Goal: Task Accomplishment & Management: Use online tool/utility

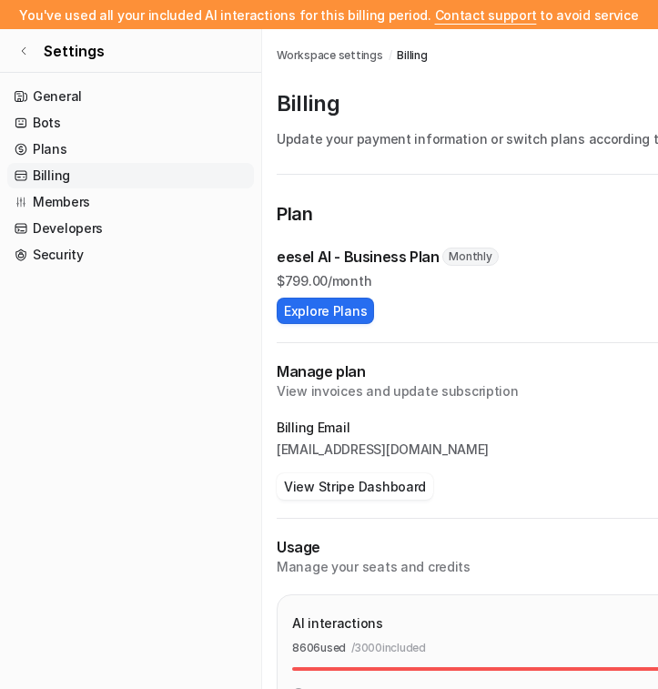
scroll to position [87, 0]
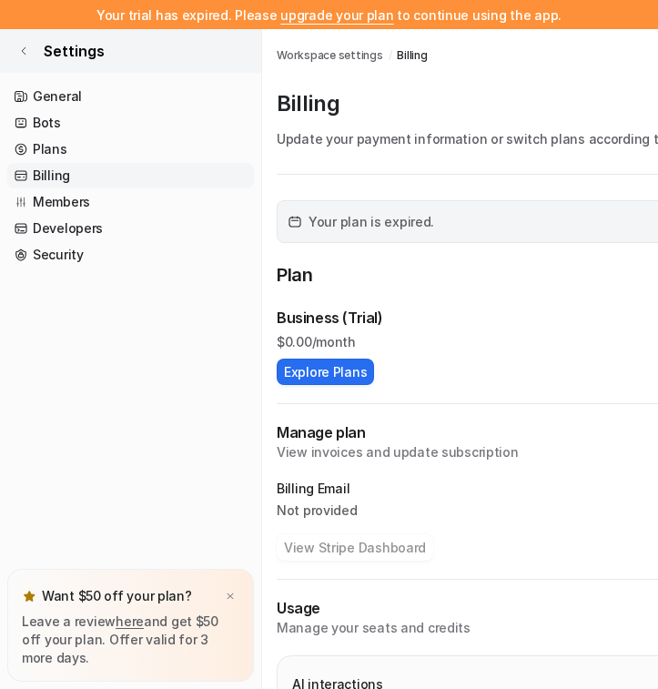
click at [23, 46] on icon at bounding box center [23, 51] width 11 height 11
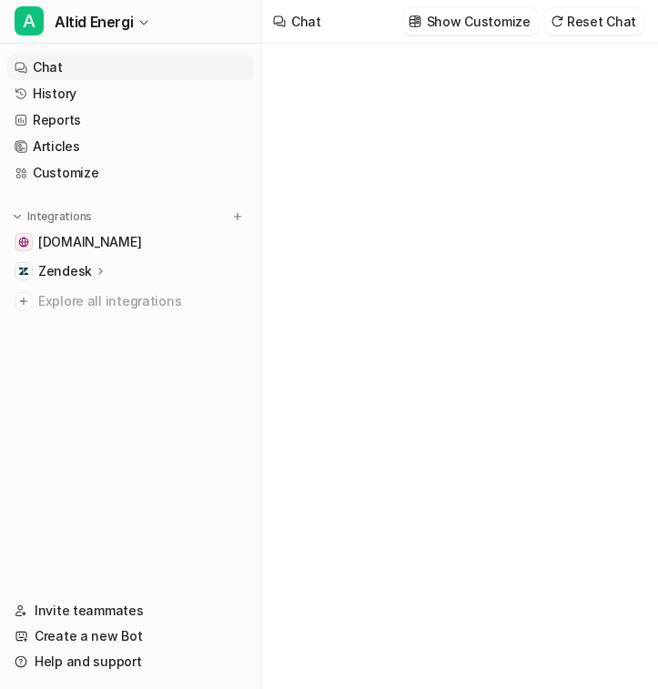
type textarea "**********"
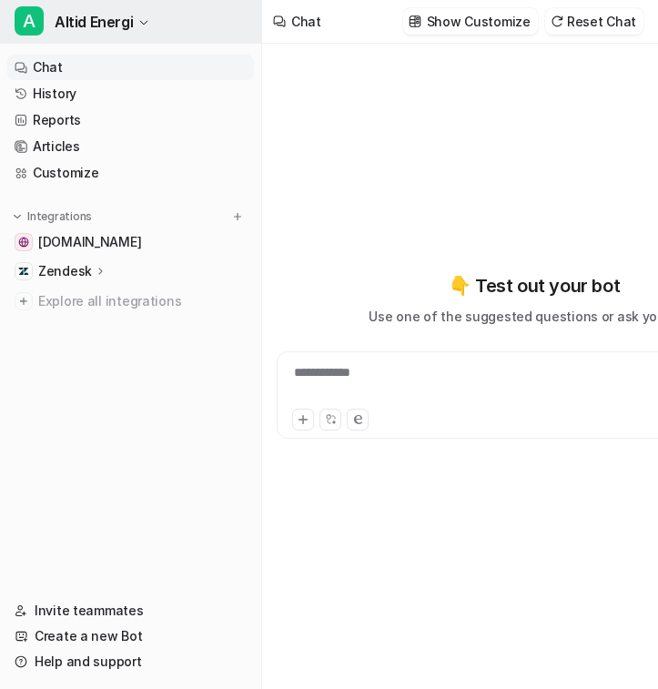
click at [137, 29] on button "A Altid Energi" at bounding box center [130, 22] width 261 height 44
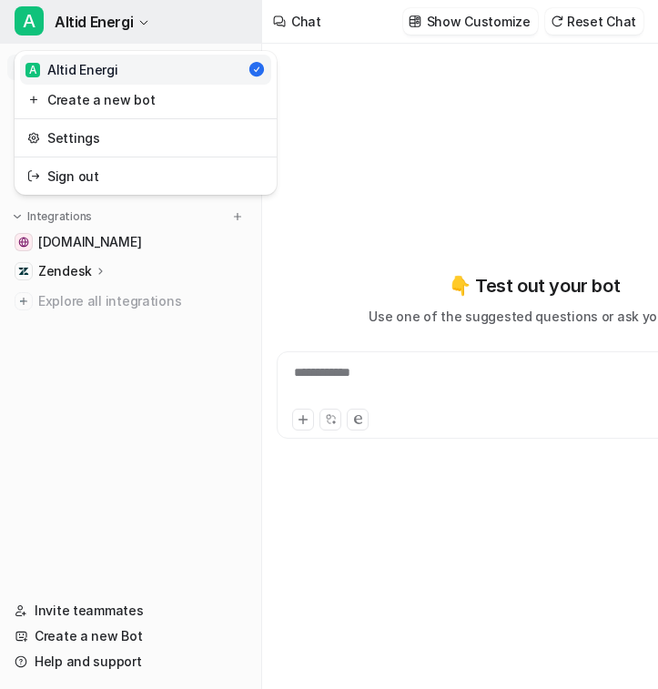
click at [136, 19] on button "A Altid Energi" at bounding box center [130, 22] width 261 height 44
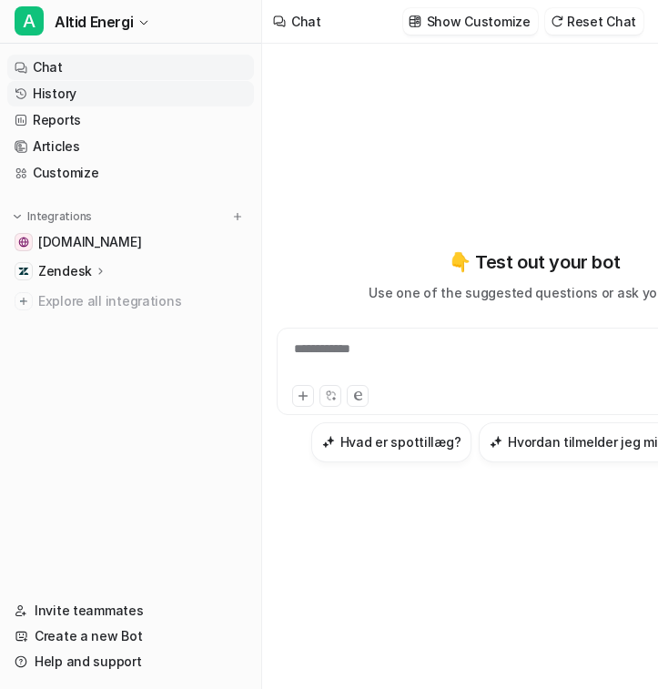
click at [53, 93] on link "History" at bounding box center [130, 93] width 247 height 25
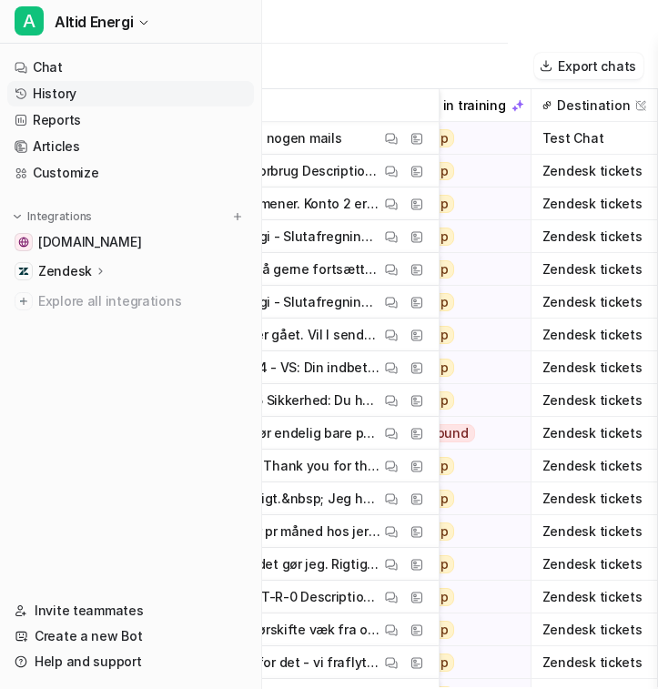
scroll to position [0, 820]
click at [96, 271] on icon at bounding box center [101, 271] width 13 height 14
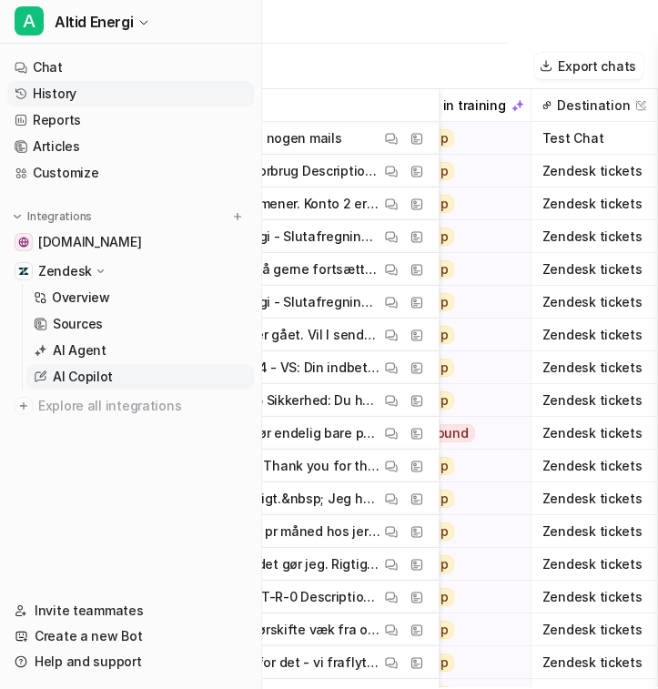
click at [103, 379] on p "AI Copilot" at bounding box center [83, 377] width 60 height 18
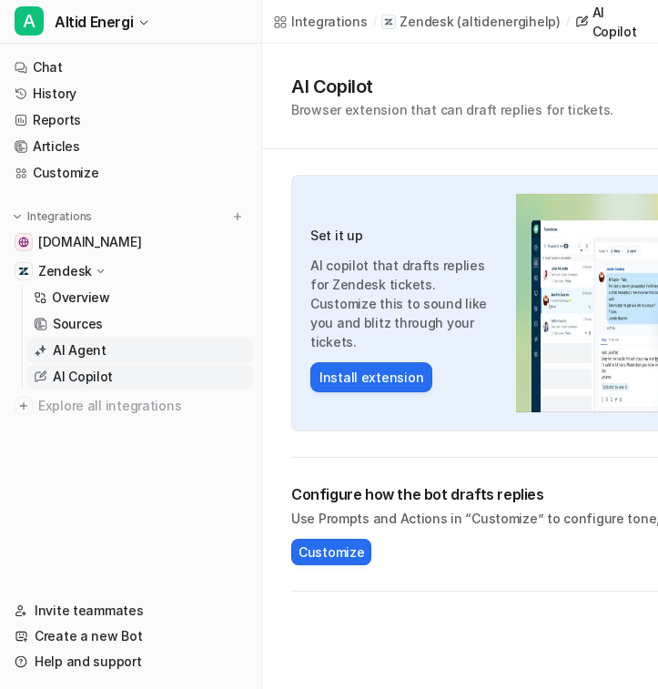
click at [117, 357] on link "AI Agent" at bounding box center [140, 350] width 228 height 25
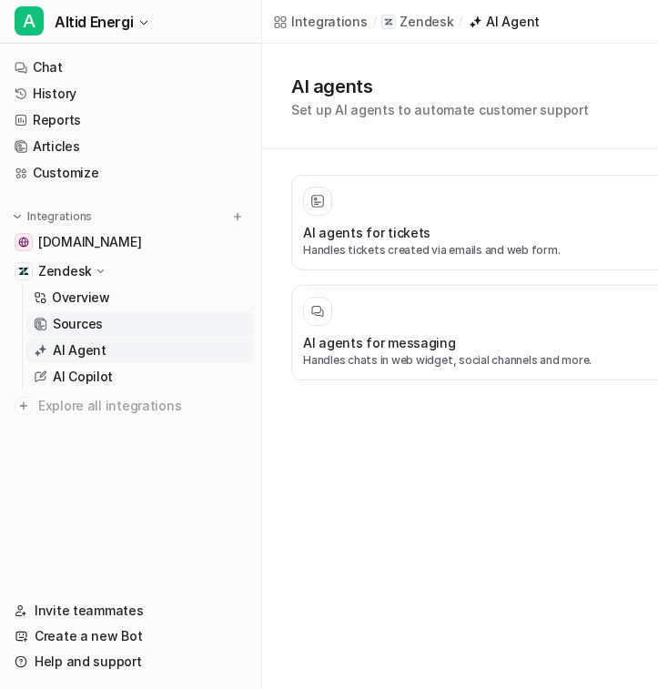
click at [115, 319] on link "Sources" at bounding box center [140, 323] width 228 height 25
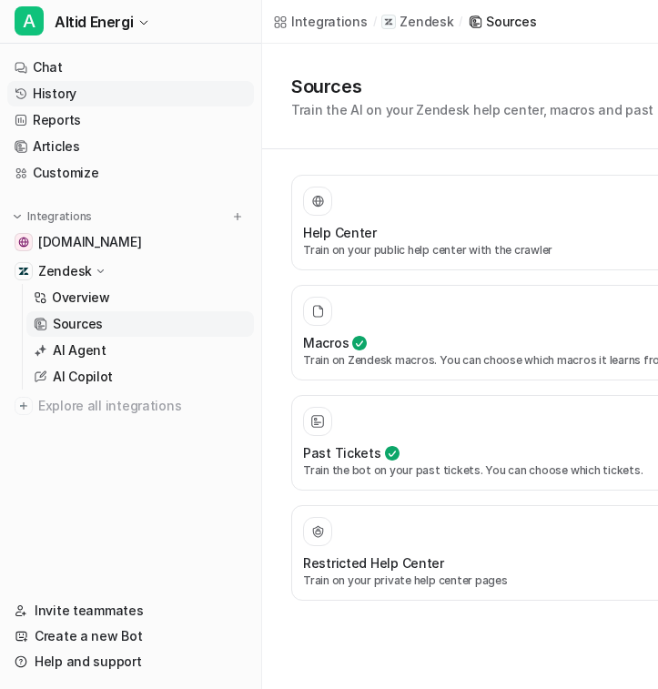
click at [123, 86] on link "History" at bounding box center [130, 93] width 247 height 25
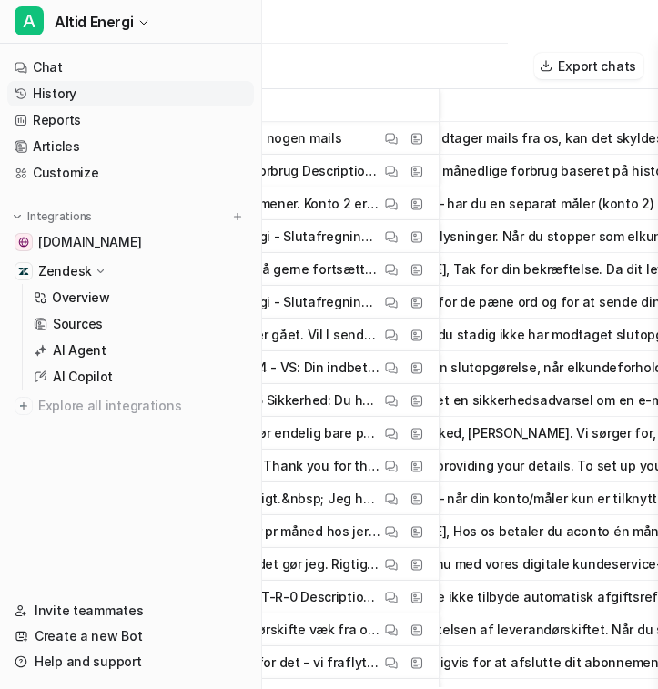
scroll to position [0, 101]
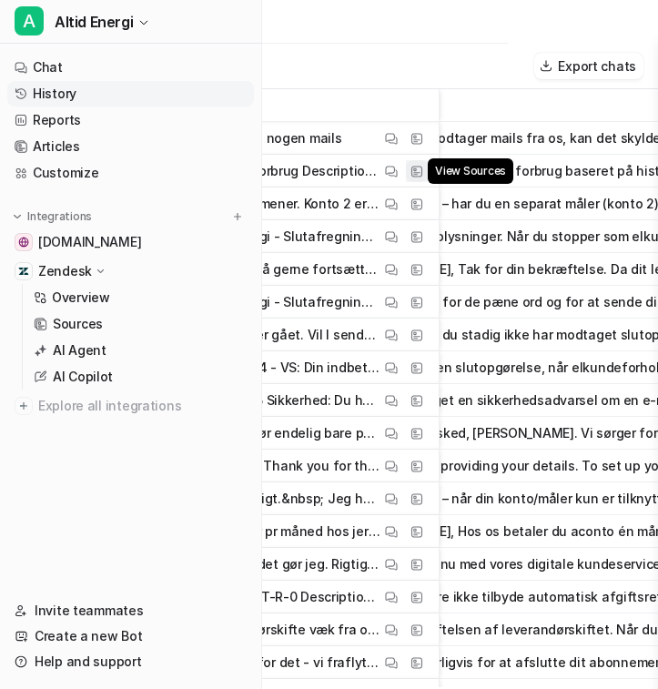
click at [422, 177] on img at bounding box center [417, 172] width 13 height 14
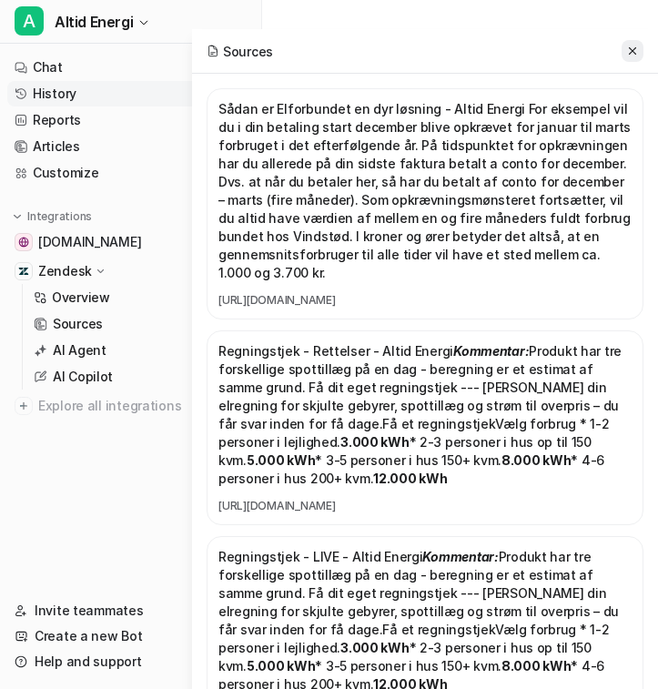
click at [631, 46] on icon at bounding box center [632, 51] width 13 height 13
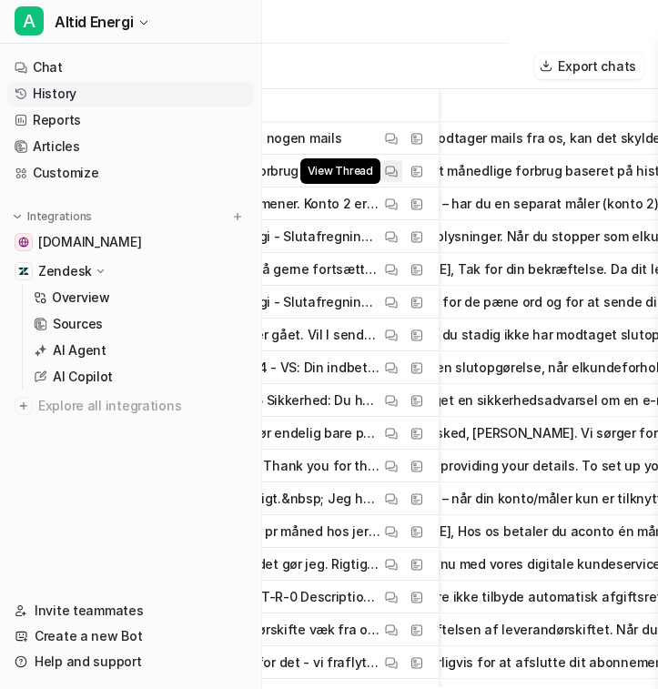
click at [393, 175] on img at bounding box center [391, 172] width 13 height 14
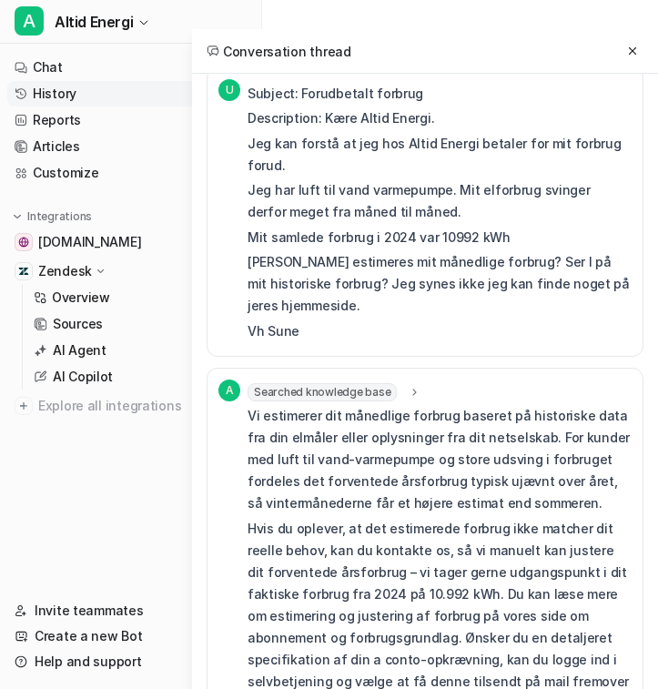
scroll to position [0, 0]
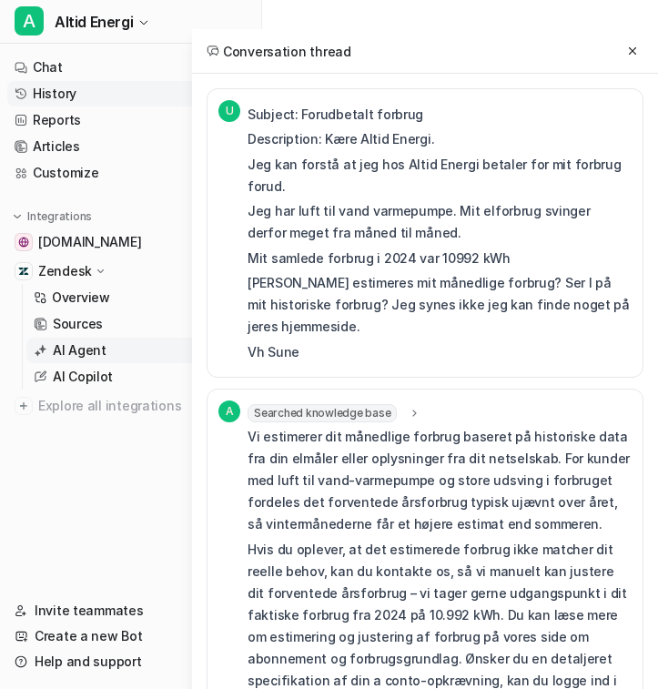
click at [112, 351] on link "AI Agent" at bounding box center [140, 350] width 228 height 25
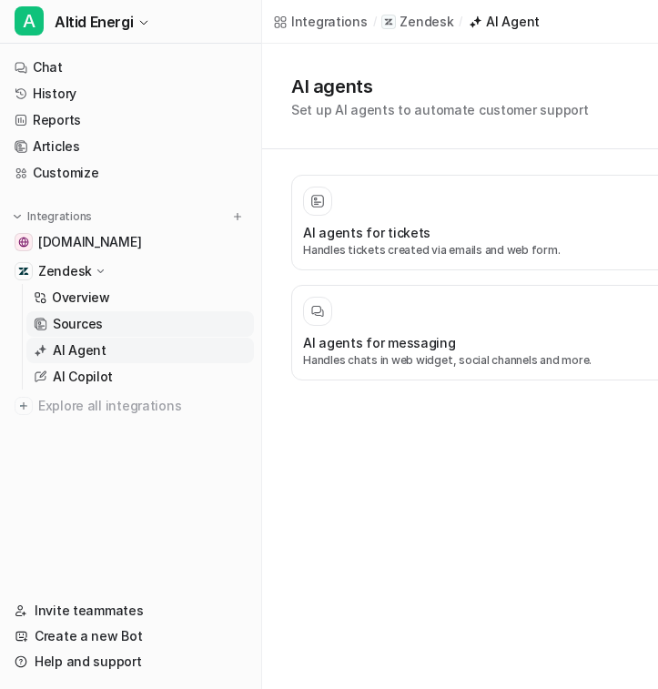
click at [135, 328] on link "Sources" at bounding box center [140, 323] width 228 height 25
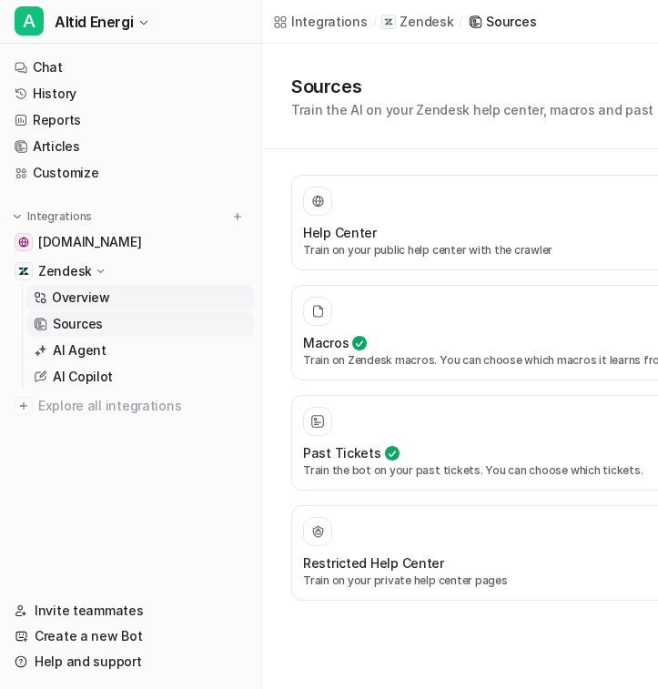
click at [108, 296] on link "Overview" at bounding box center [140, 297] width 228 height 25
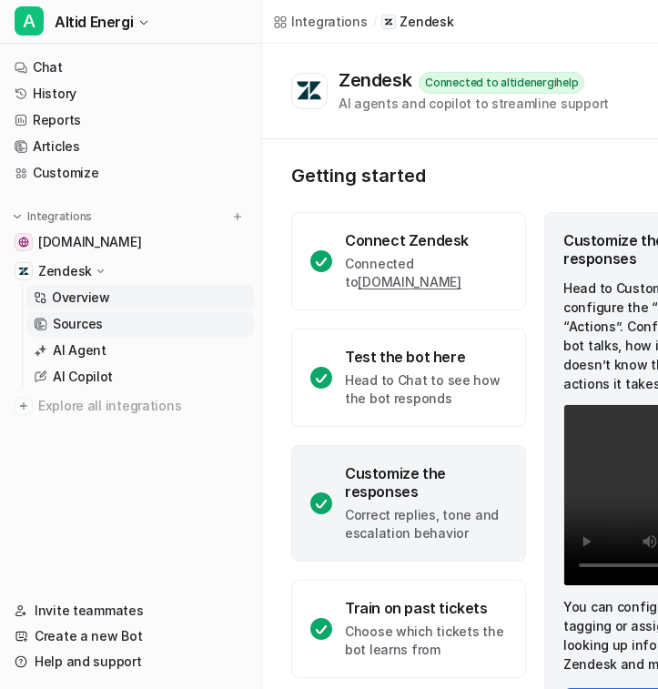
click at [107, 324] on link "Sources" at bounding box center [140, 323] width 228 height 25
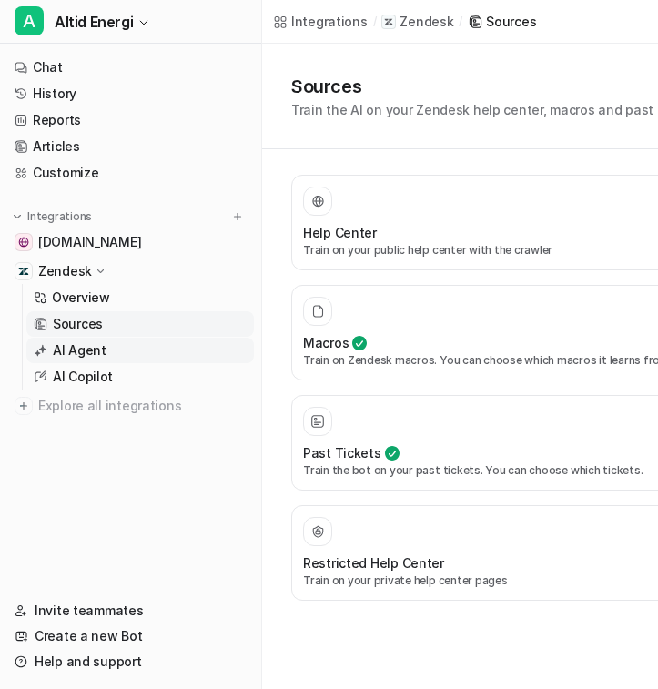
click at [145, 351] on link "AI Agent" at bounding box center [140, 350] width 228 height 25
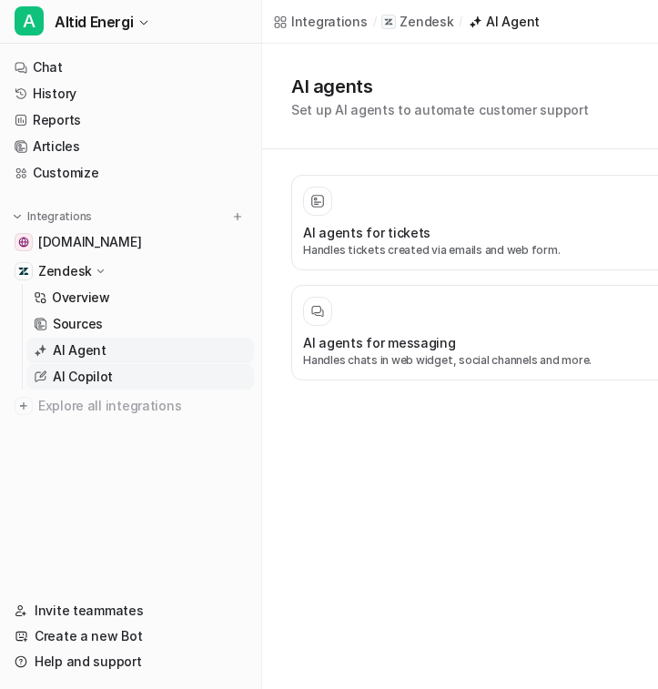
click at [98, 378] on p "AI Copilot" at bounding box center [83, 377] width 60 height 18
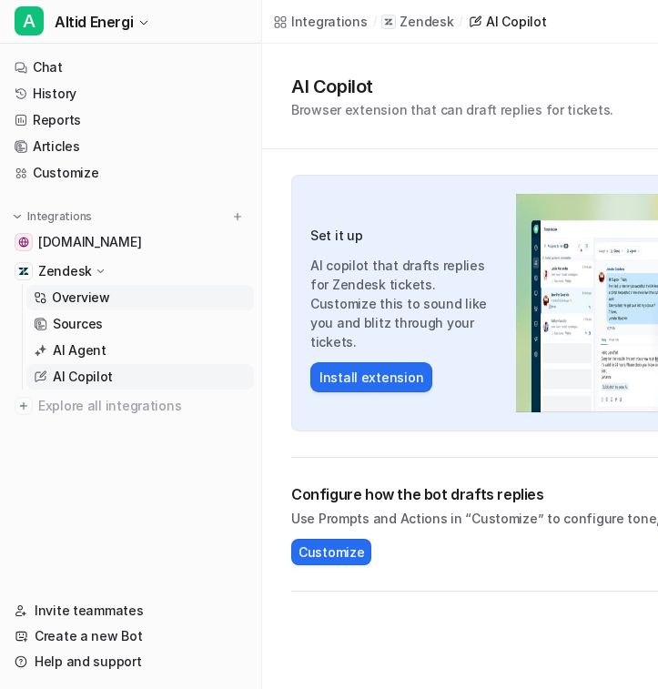
click at [105, 304] on p "Overview" at bounding box center [81, 298] width 58 height 18
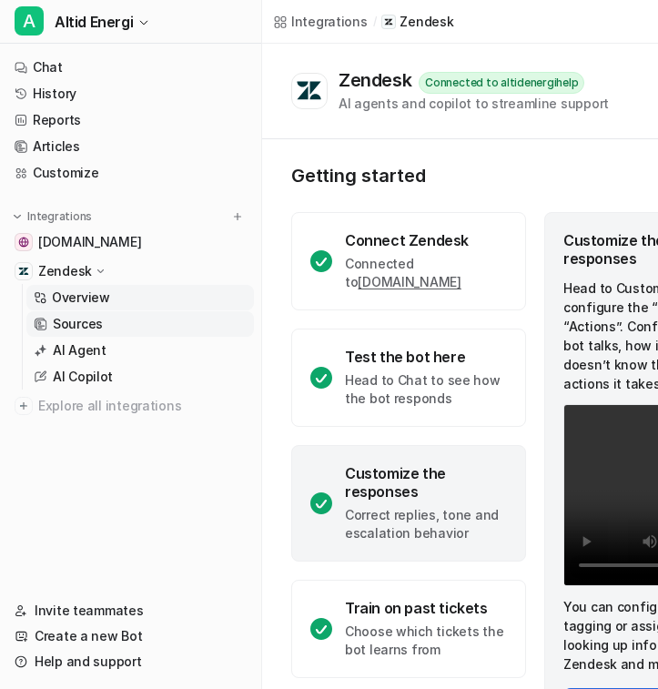
click at [100, 320] on p "Sources" at bounding box center [78, 324] width 50 height 18
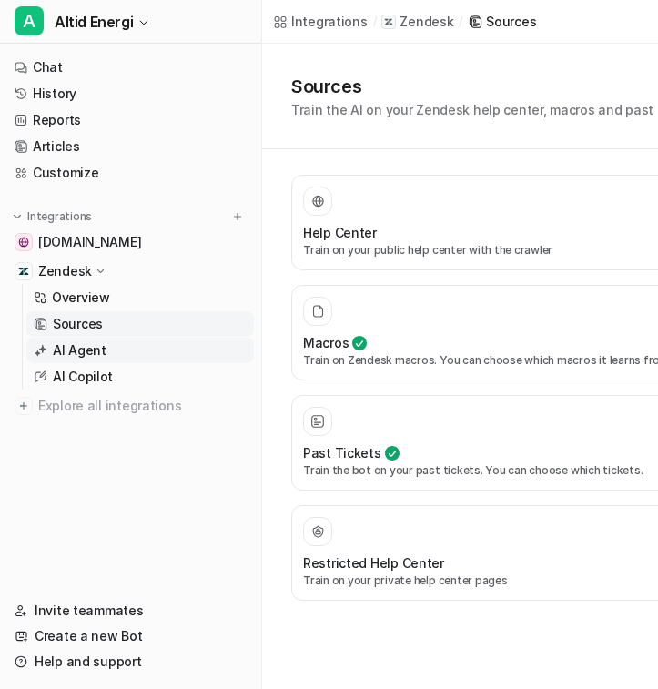
click at [107, 348] on link "AI Agent" at bounding box center [140, 350] width 228 height 25
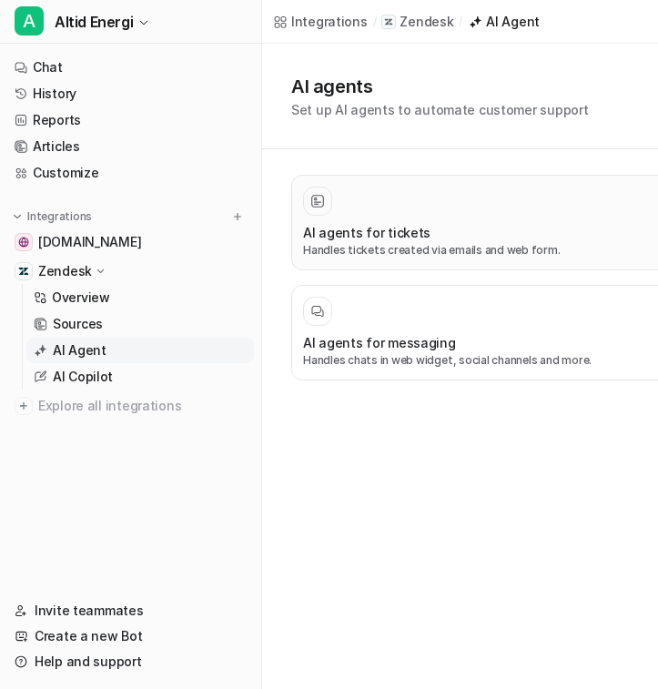
click at [395, 237] on h3 "AI agents for tickets" at bounding box center [366, 232] width 127 height 19
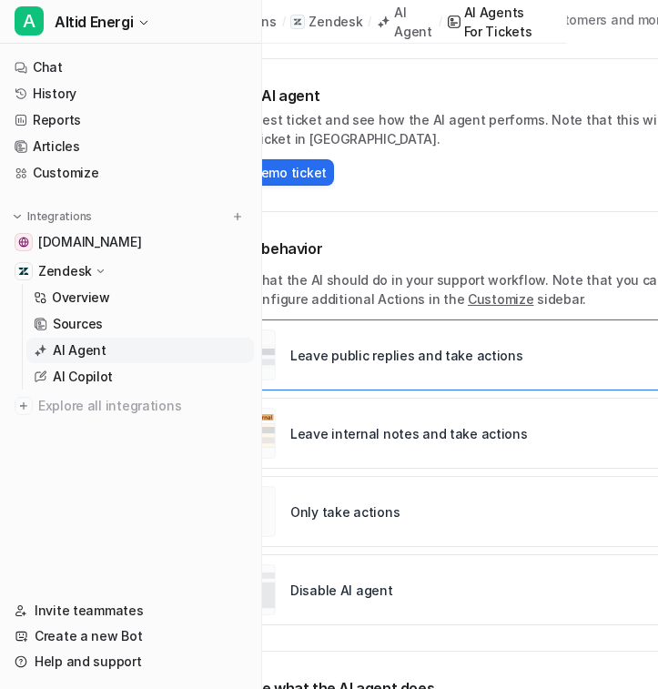
scroll to position [120, 0]
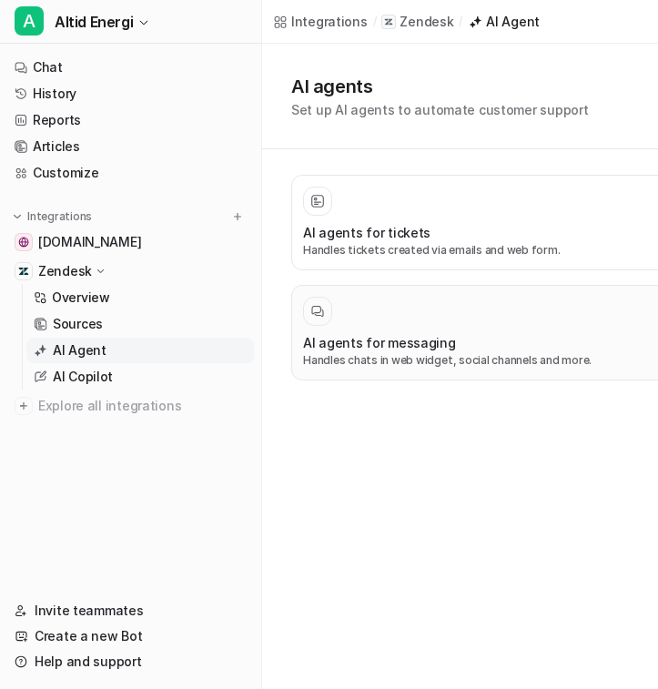
click at [419, 330] on div "AI agents for messaging Handles chats in web widget, social channels and more." at bounding box center [535, 333] width 464 height 72
click at [435, 235] on div "AI agents for tickets" at bounding box center [535, 232] width 464 height 19
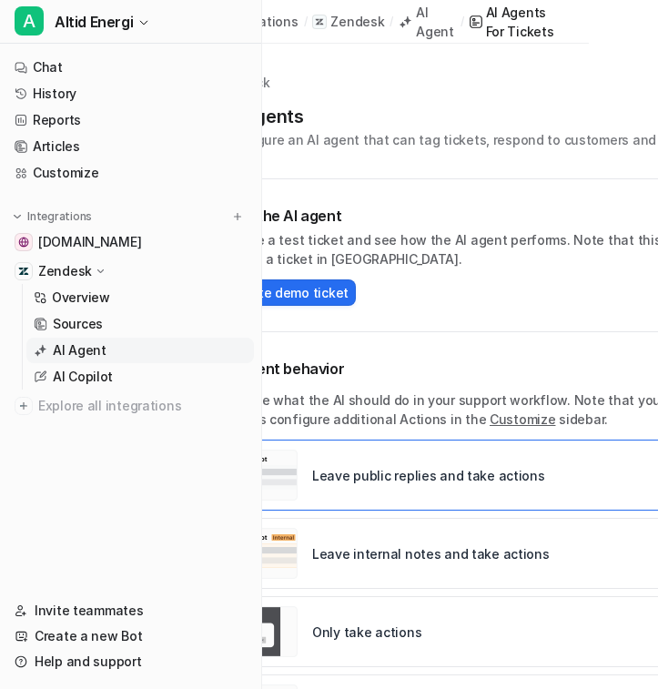
scroll to position [0, 150]
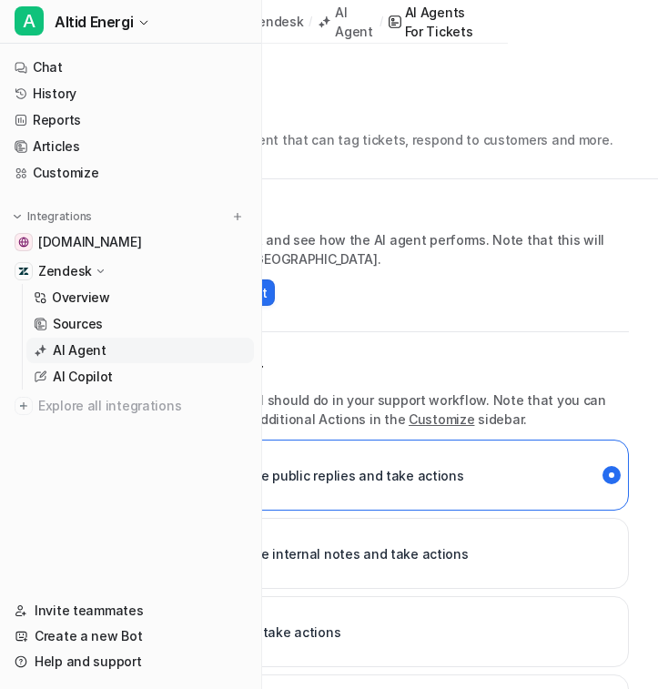
click at [438, 25] on div "AI Agents for tickets" at bounding box center [440, 22] width 70 height 38
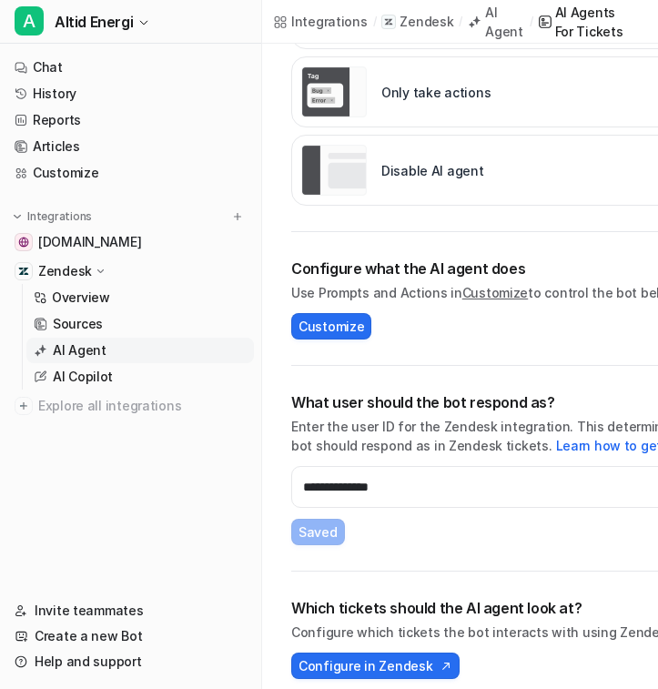
scroll to position [555, 0]
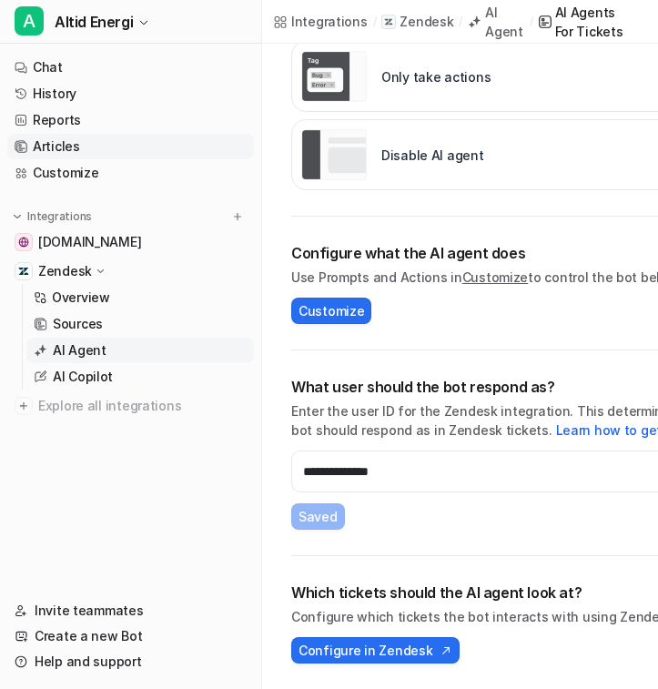
click at [111, 145] on link "Articles" at bounding box center [130, 146] width 247 height 25
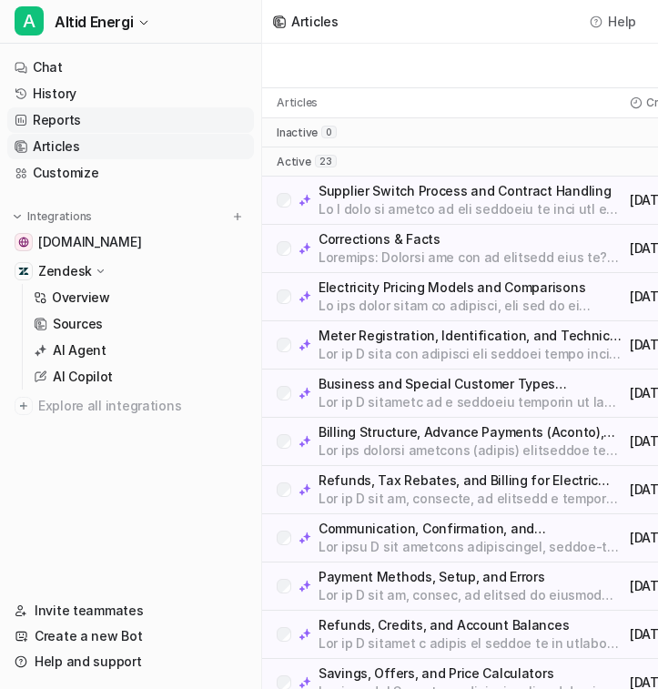
click at [128, 118] on link "Reports" at bounding box center [130, 119] width 247 height 25
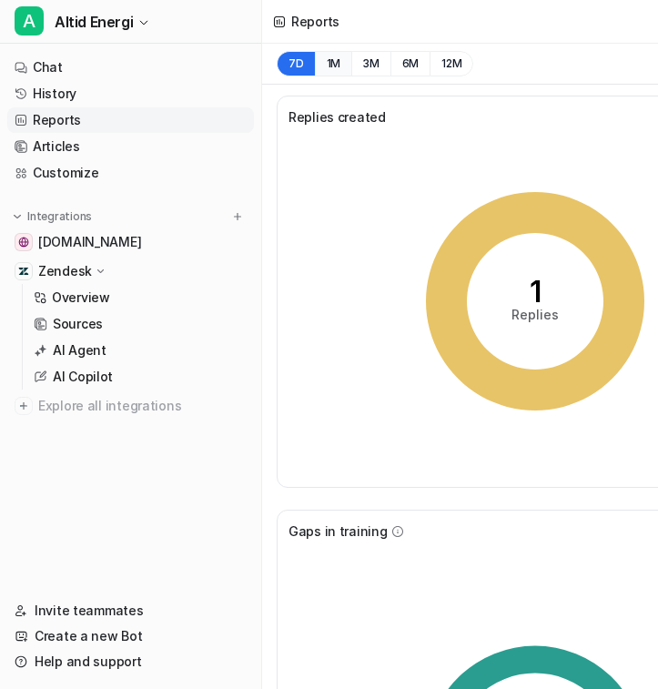
click at [337, 61] on button "1M" at bounding box center [333, 63] width 37 height 25
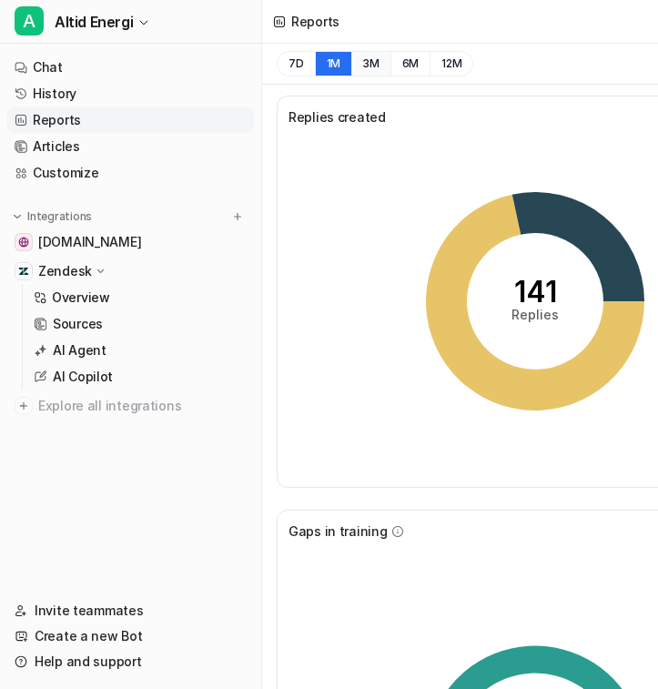
click at [368, 70] on button "3M" at bounding box center [370, 63] width 39 height 25
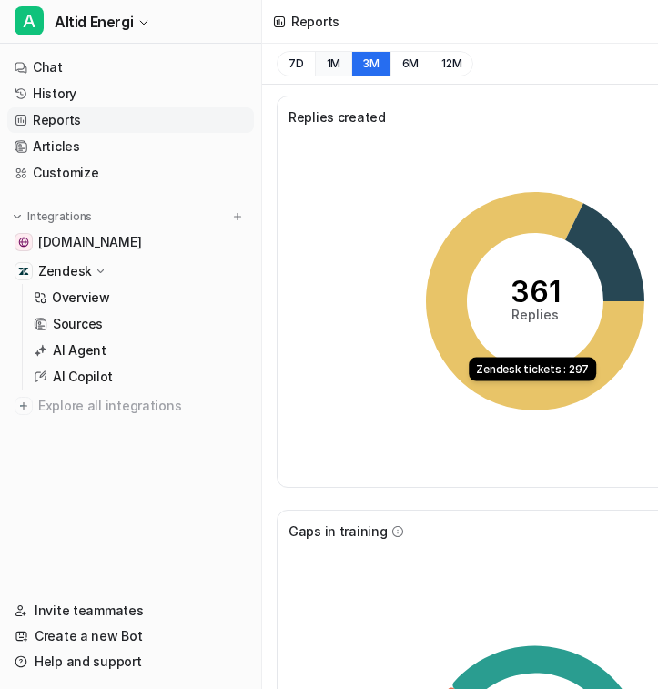
click at [325, 66] on button "1M" at bounding box center [333, 63] width 37 height 25
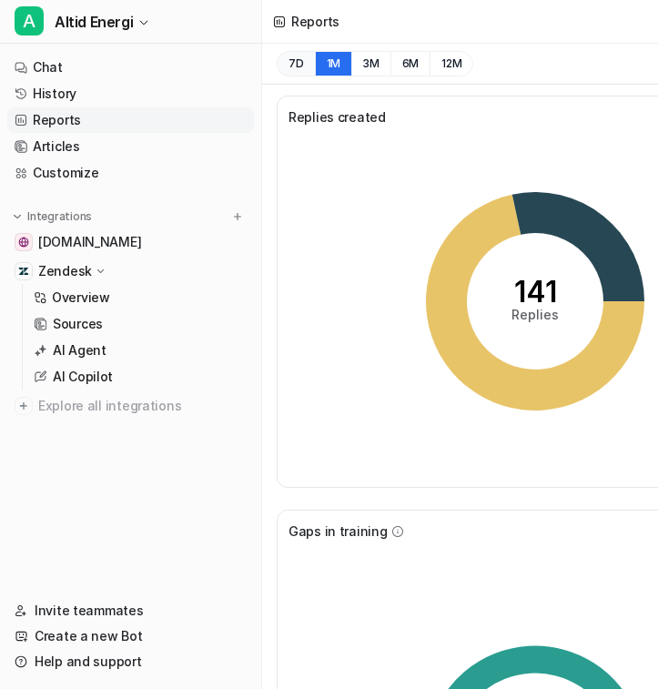
click at [297, 61] on button "7D" at bounding box center [296, 63] width 38 height 25
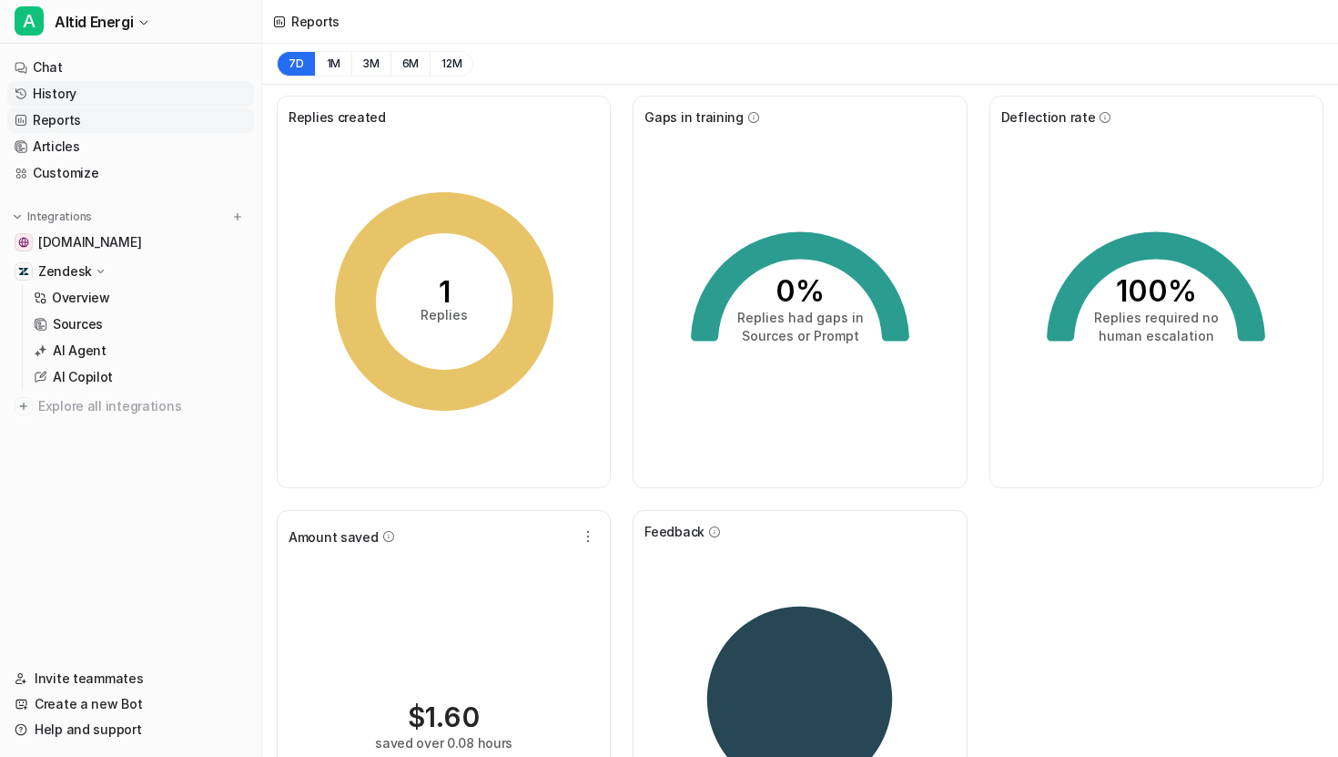
click at [145, 95] on link "History" at bounding box center [130, 93] width 247 height 25
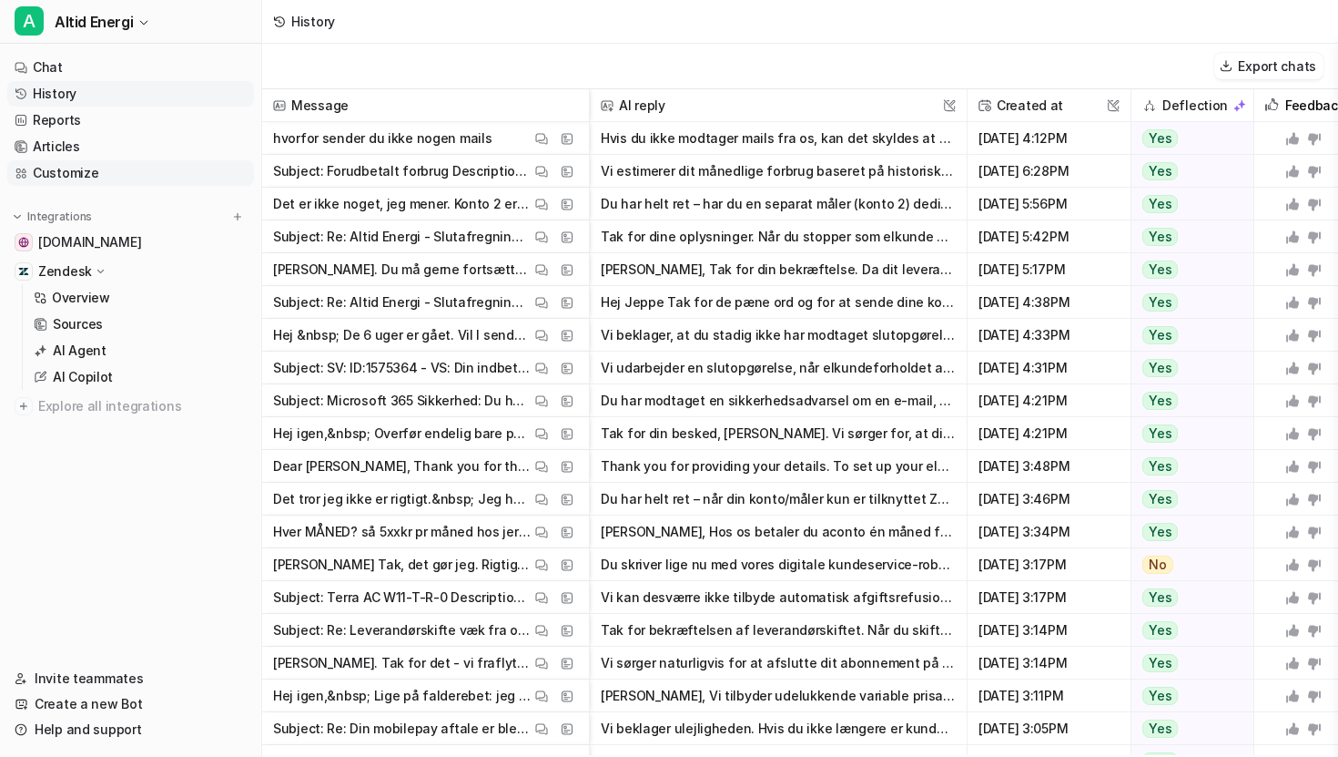
click at [91, 175] on link "Customize" at bounding box center [130, 172] width 247 height 25
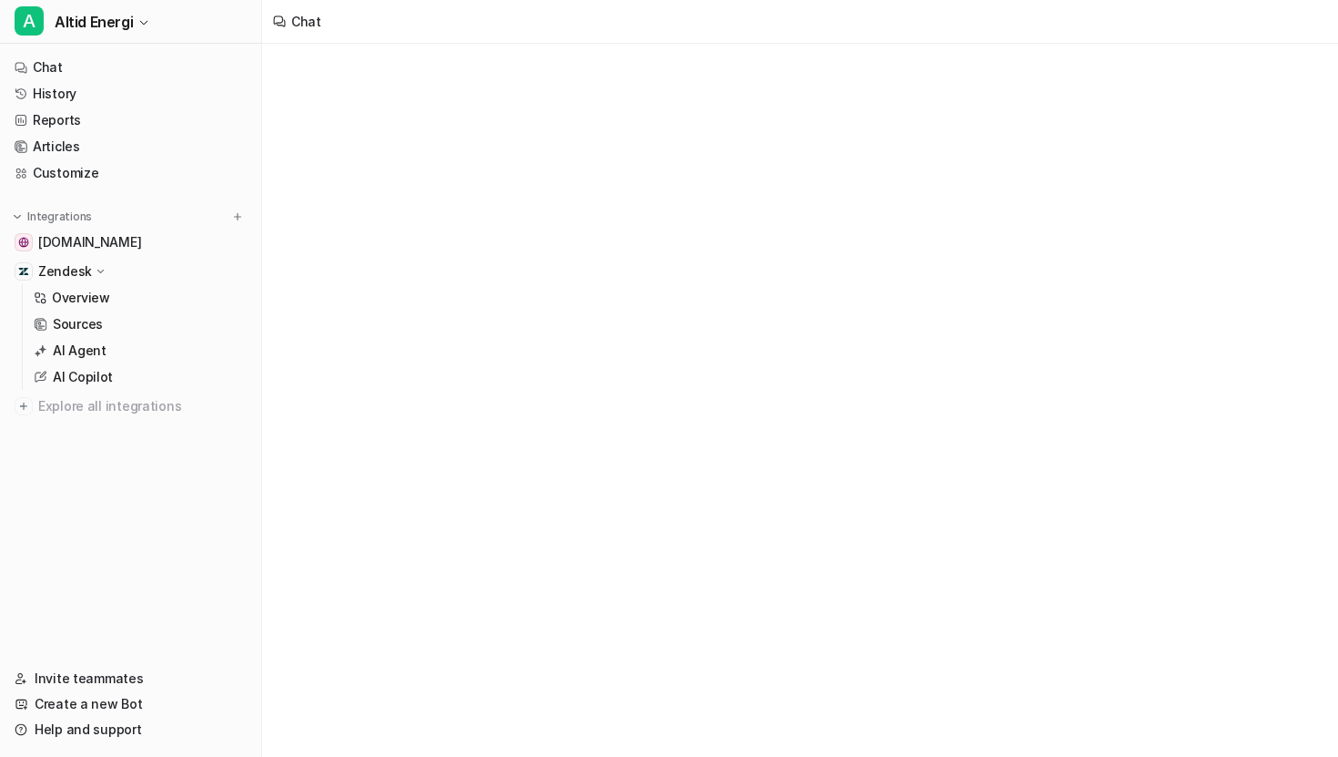
click at [75, 271] on p "Zendesk" at bounding box center [65, 271] width 54 height 18
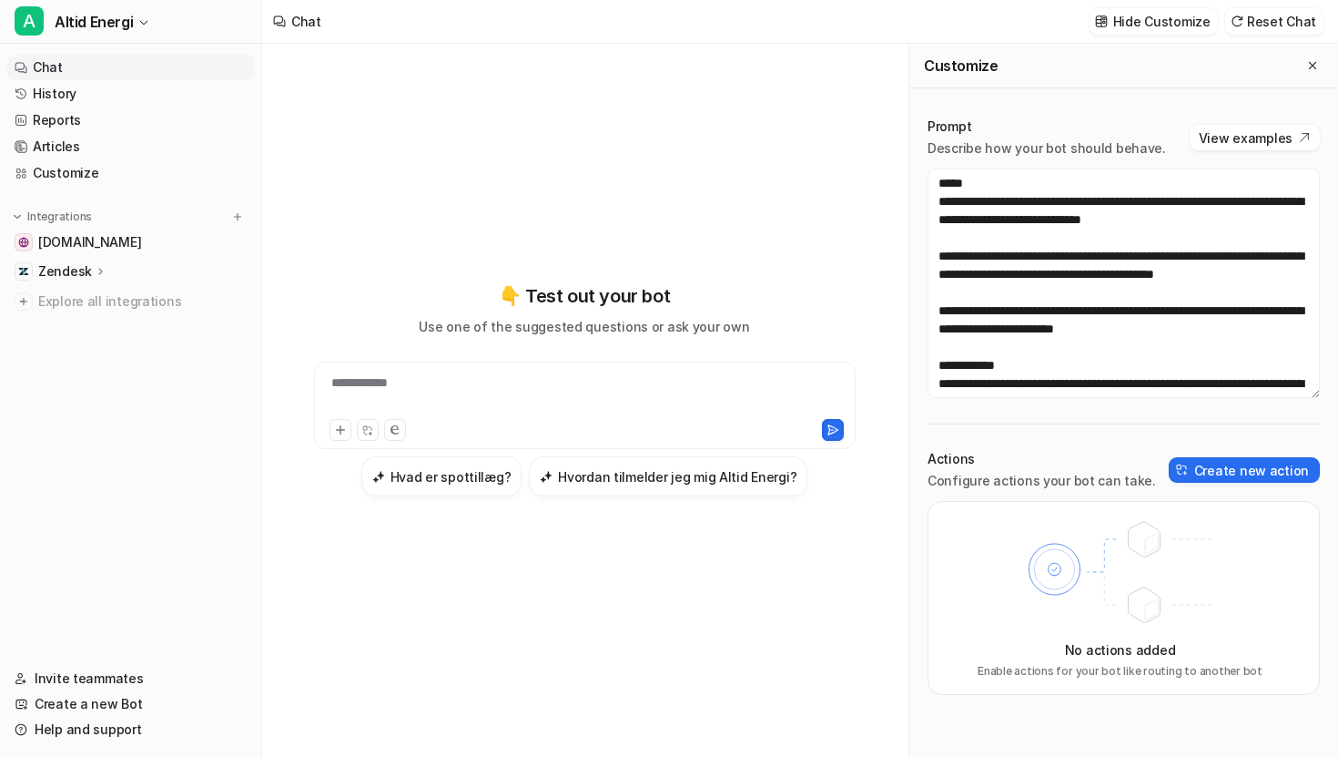
click at [90, 269] on div "Zendesk" at bounding box center [72, 271] width 69 height 18
click at [71, 276] on p "Zendesk" at bounding box center [65, 271] width 54 height 18
click at [76, 269] on p "Zendesk" at bounding box center [65, 271] width 54 height 18
click at [77, 286] on link "Overview" at bounding box center [140, 297] width 228 height 25
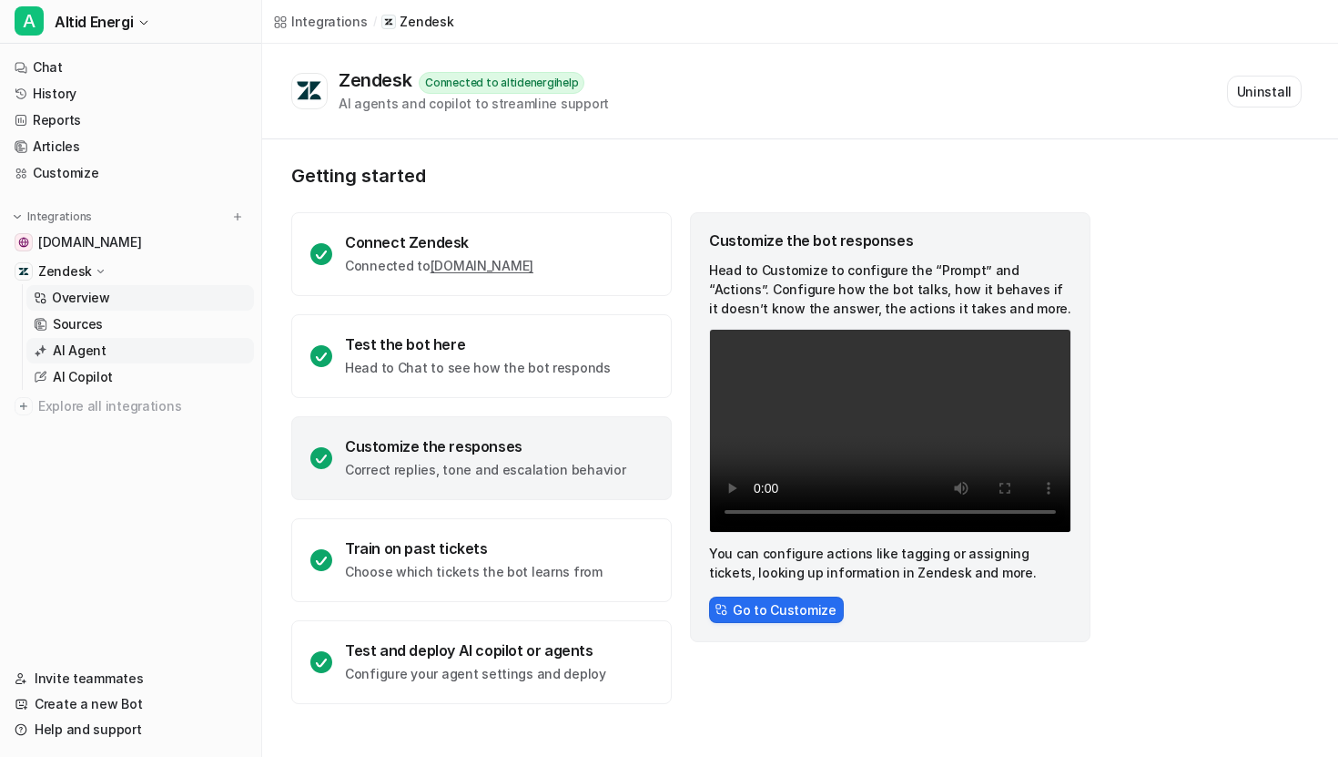
click at [81, 351] on p "AI Agent" at bounding box center [80, 350] width 54 height 18
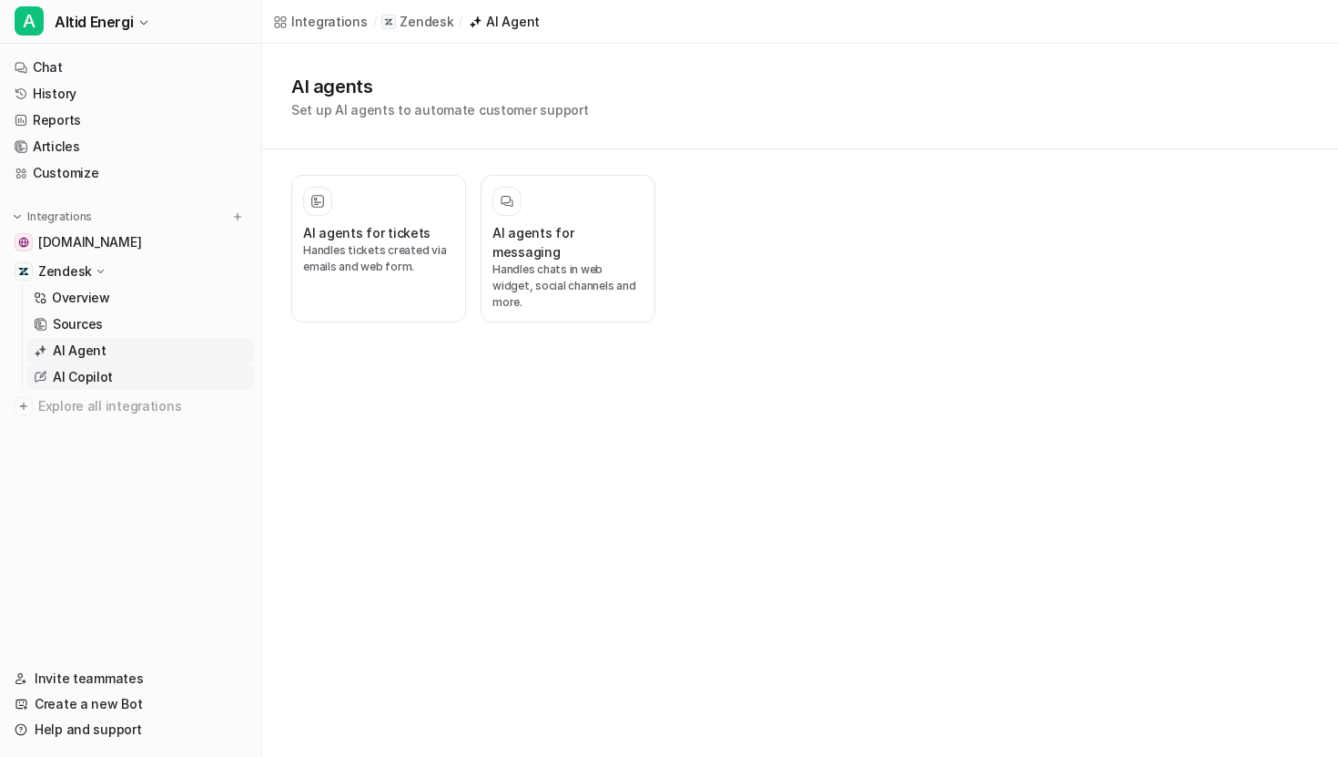
click at [82, 373] on p "AI Copilot" at bounding box center [83, 377] width 60 height 18
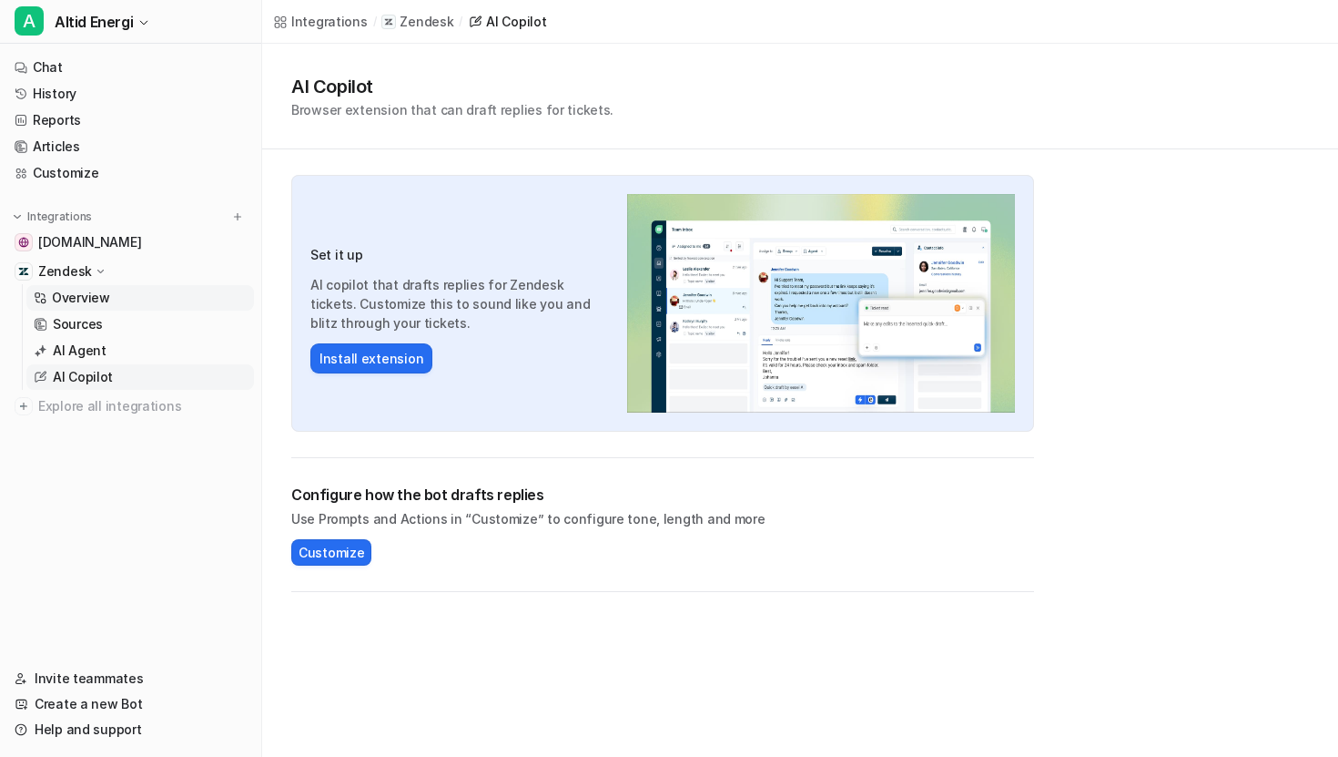
click at [101, 296] on p "Overview" at bounding box center [81, 298] width 58 height 18
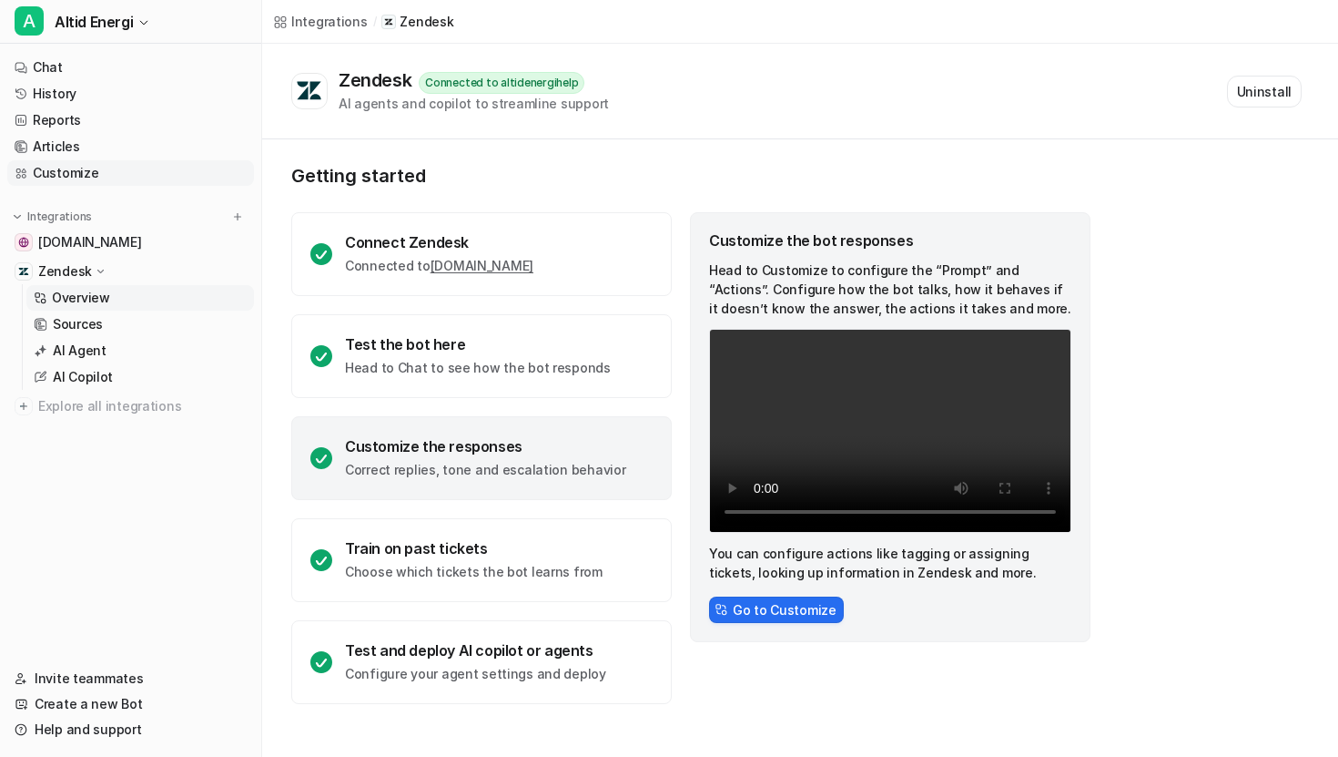
click at [159, 175] on link "Customize" at bounding box center [130, 172] width 247 height 25
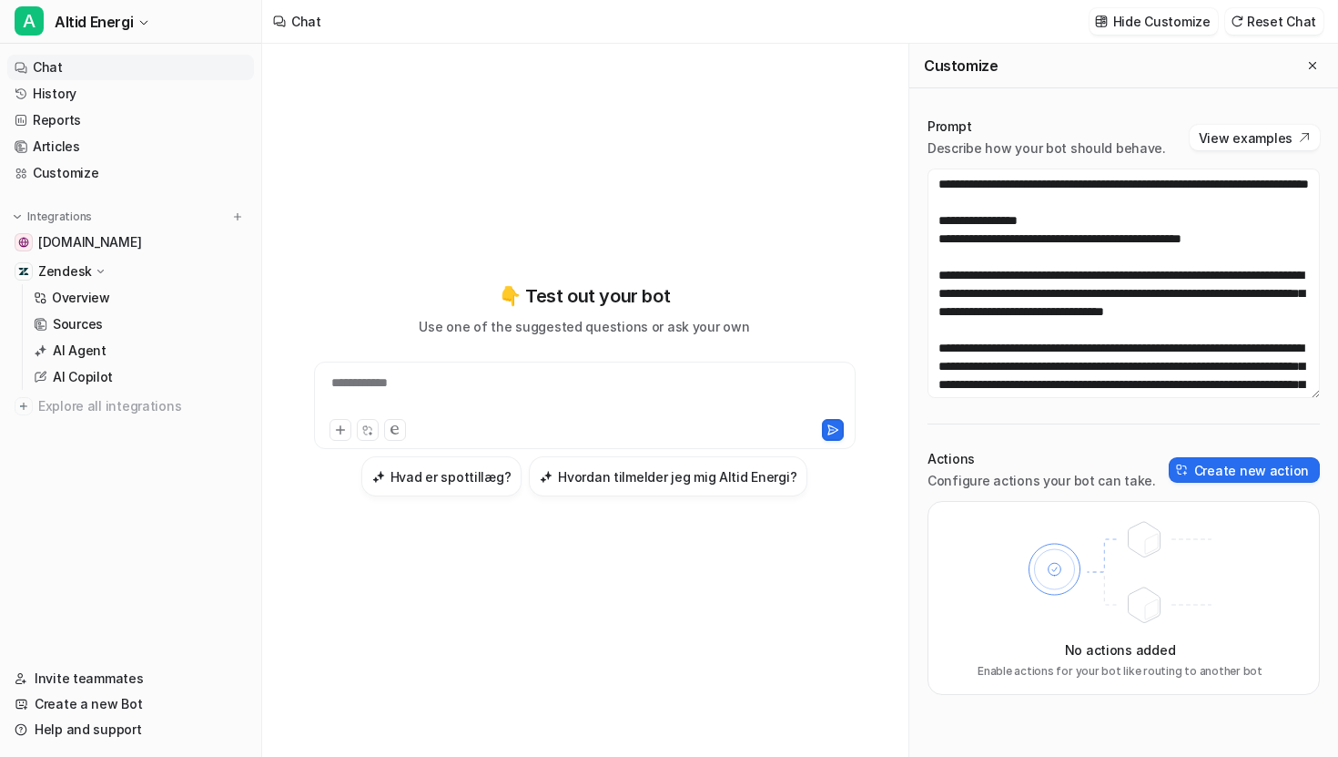
scroll to position [257, 0]
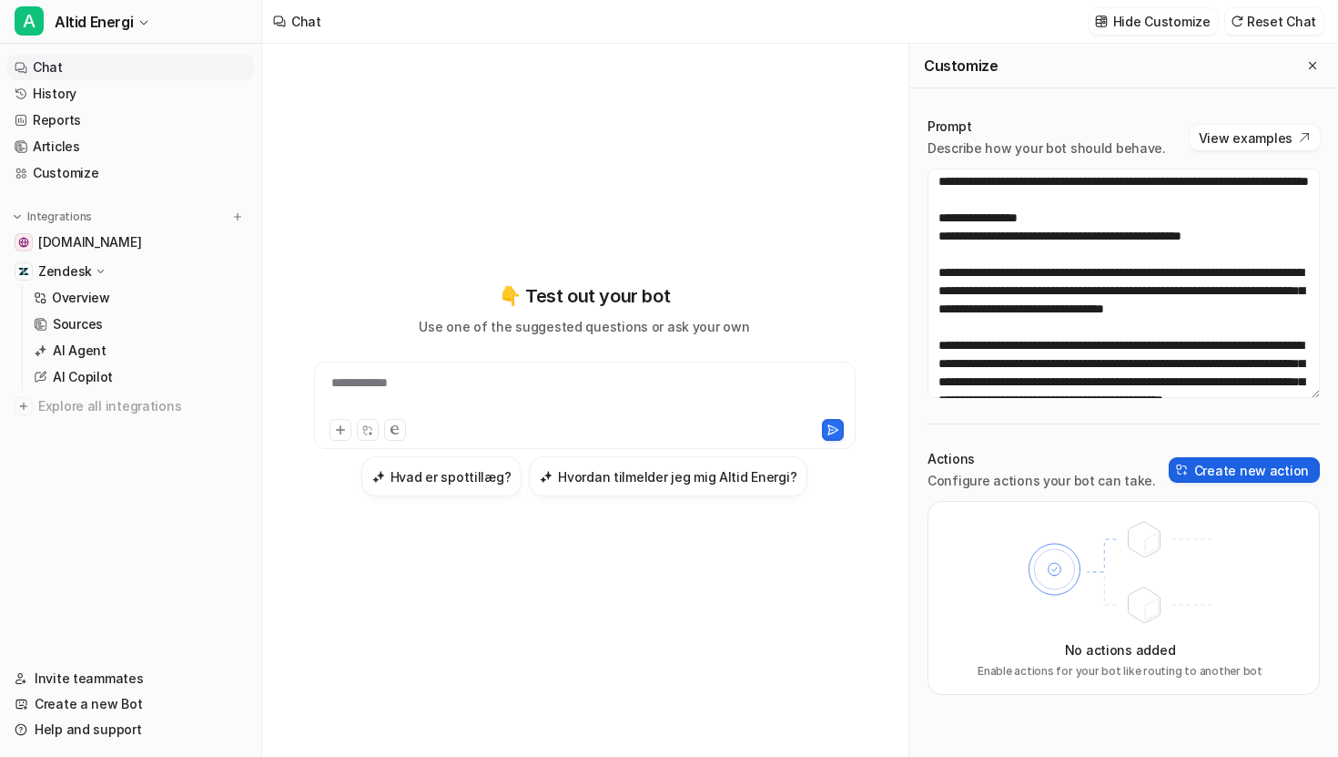
click at [657, 471] on button "Create new action" at bounding box center [1244, 469] width 151 height 25
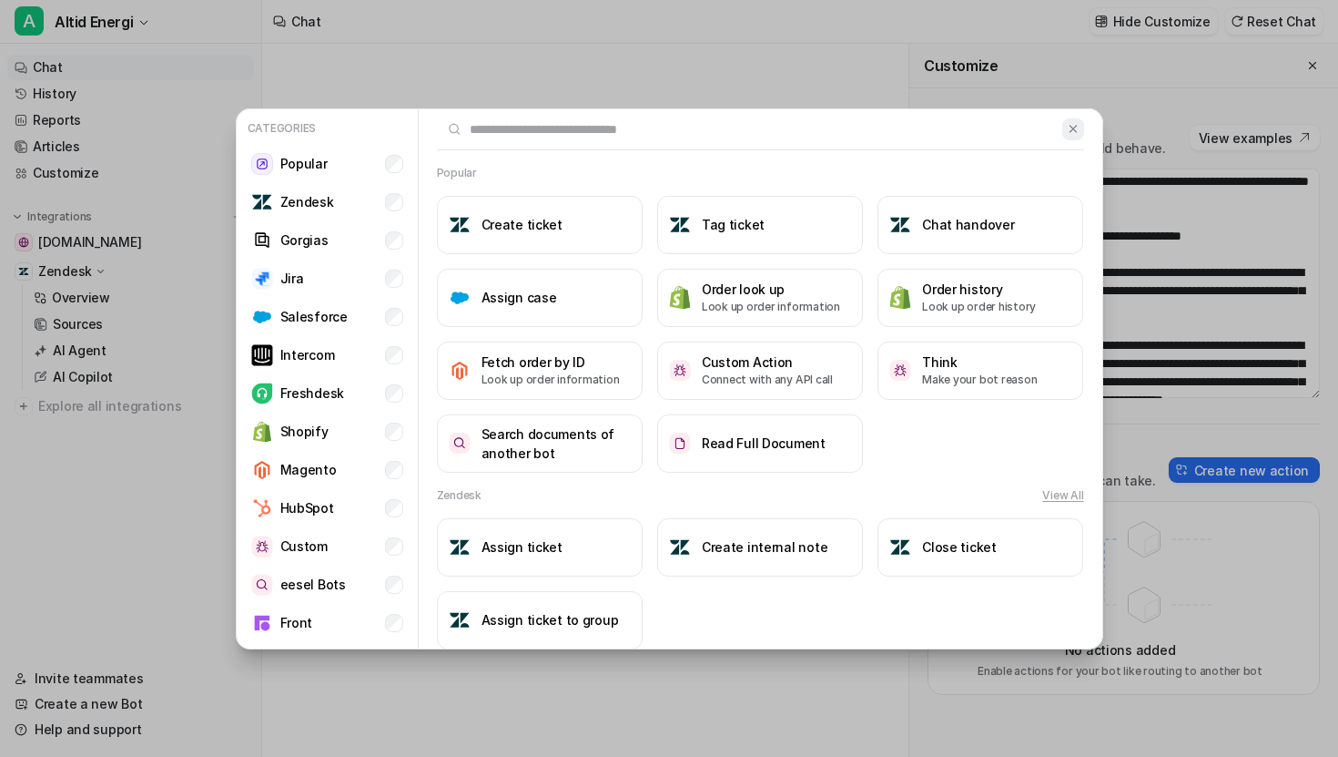
click at [657, 132] on img at bounding box center [1073, 129] width 13 height 14
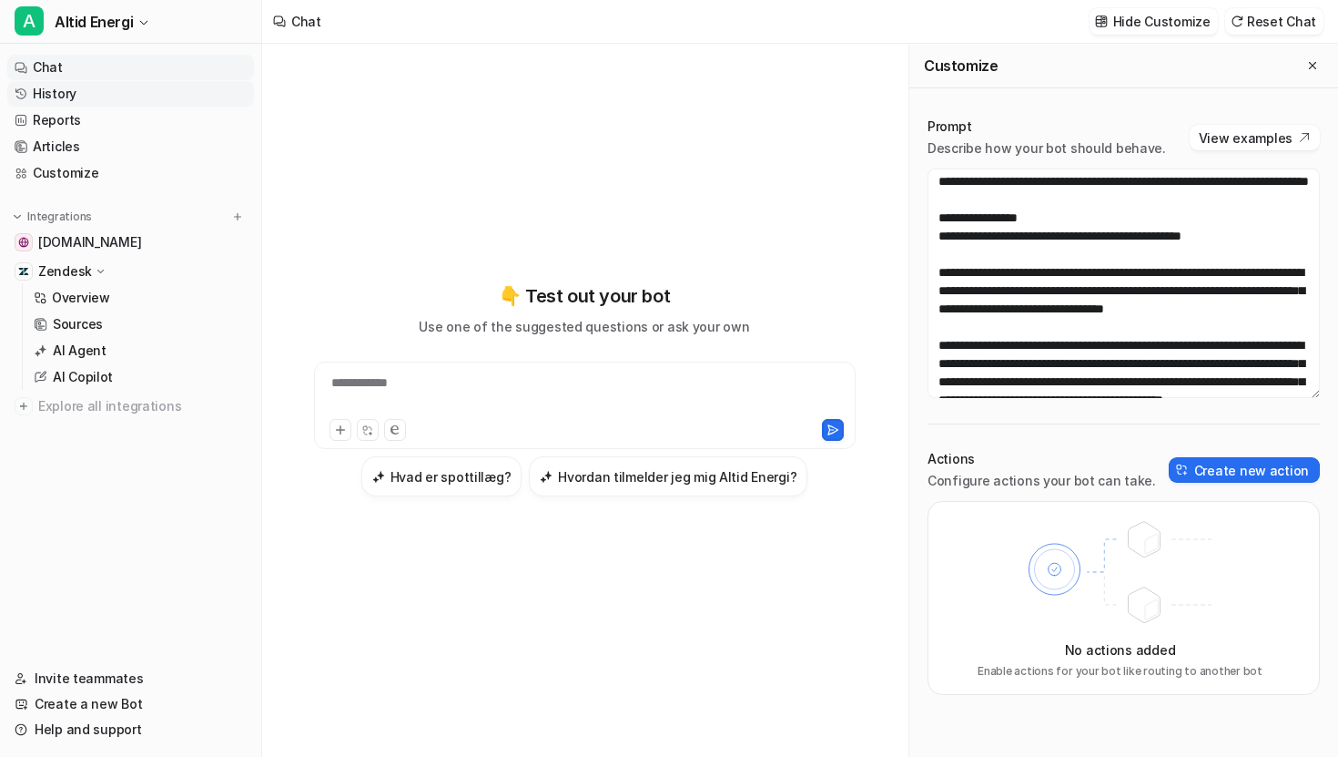
click at [82, 97] on link "History" at bounding box center [130, 93] width 247 height 25
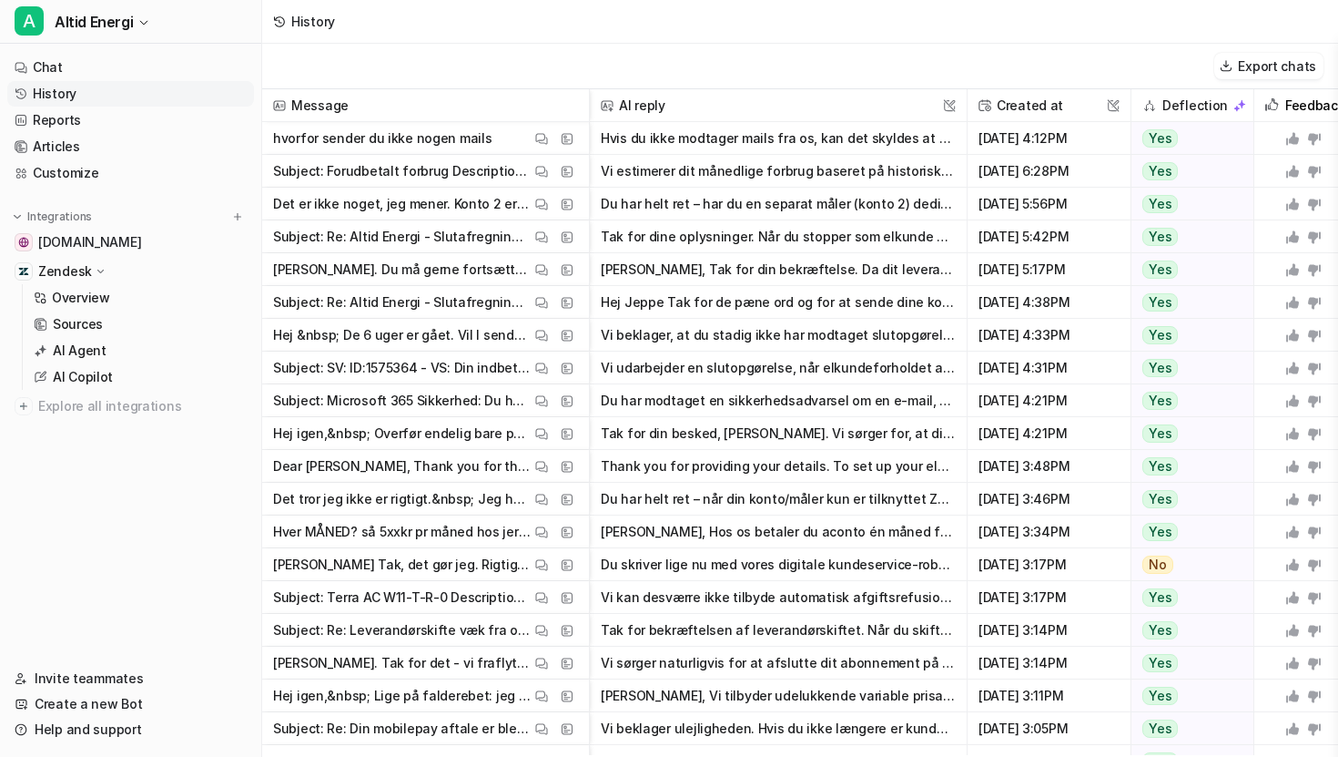
click at [82, 97] on link "History" at bounding box center [130, 93] width 247 height 25
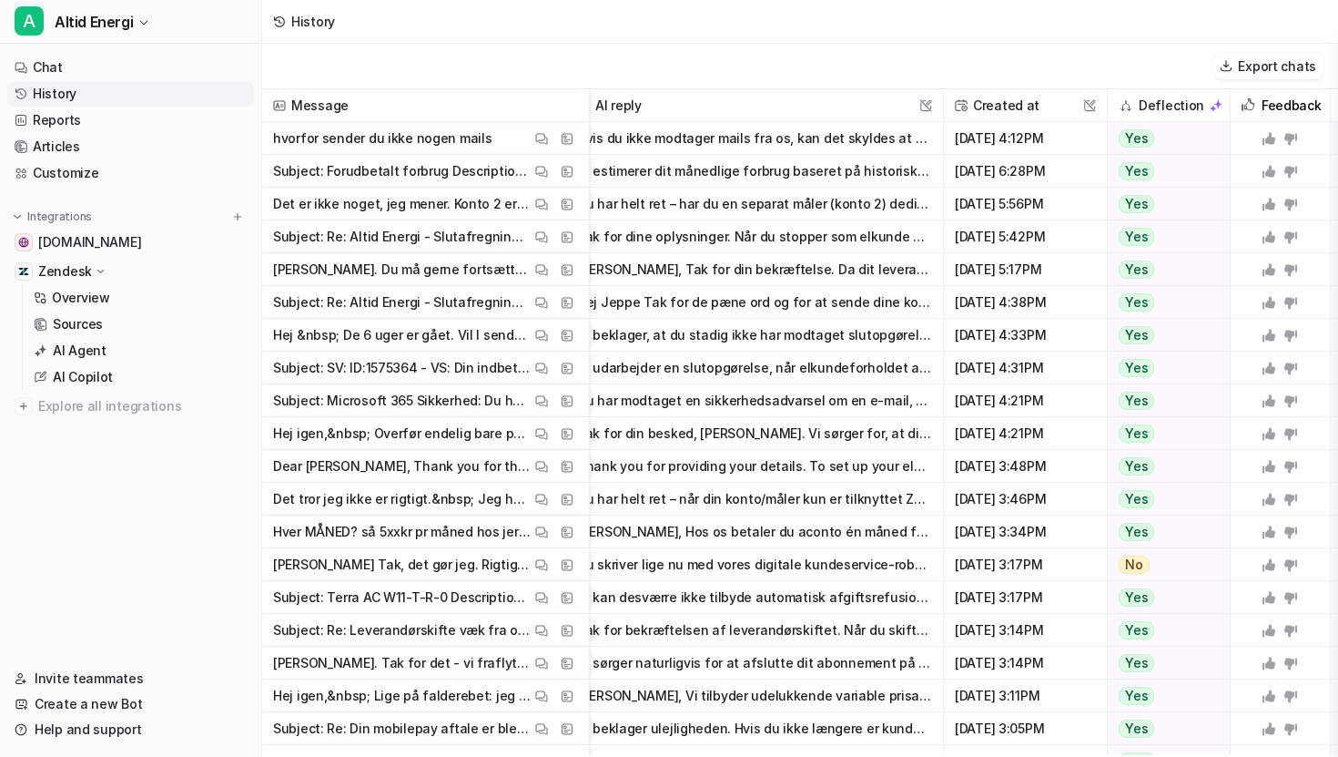
scroll to position [0, 34]
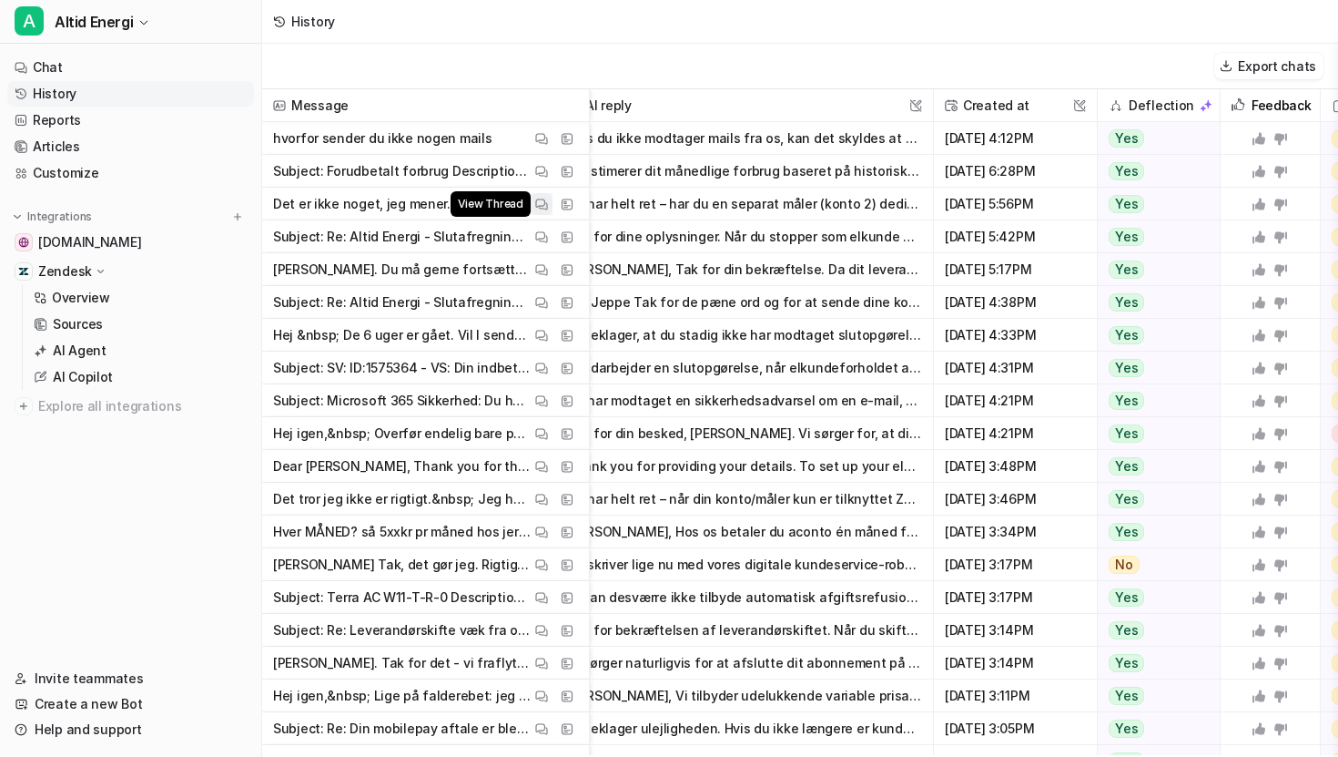
click at [540, 202] on img at bounding box center [541, 205] width 13 height 14
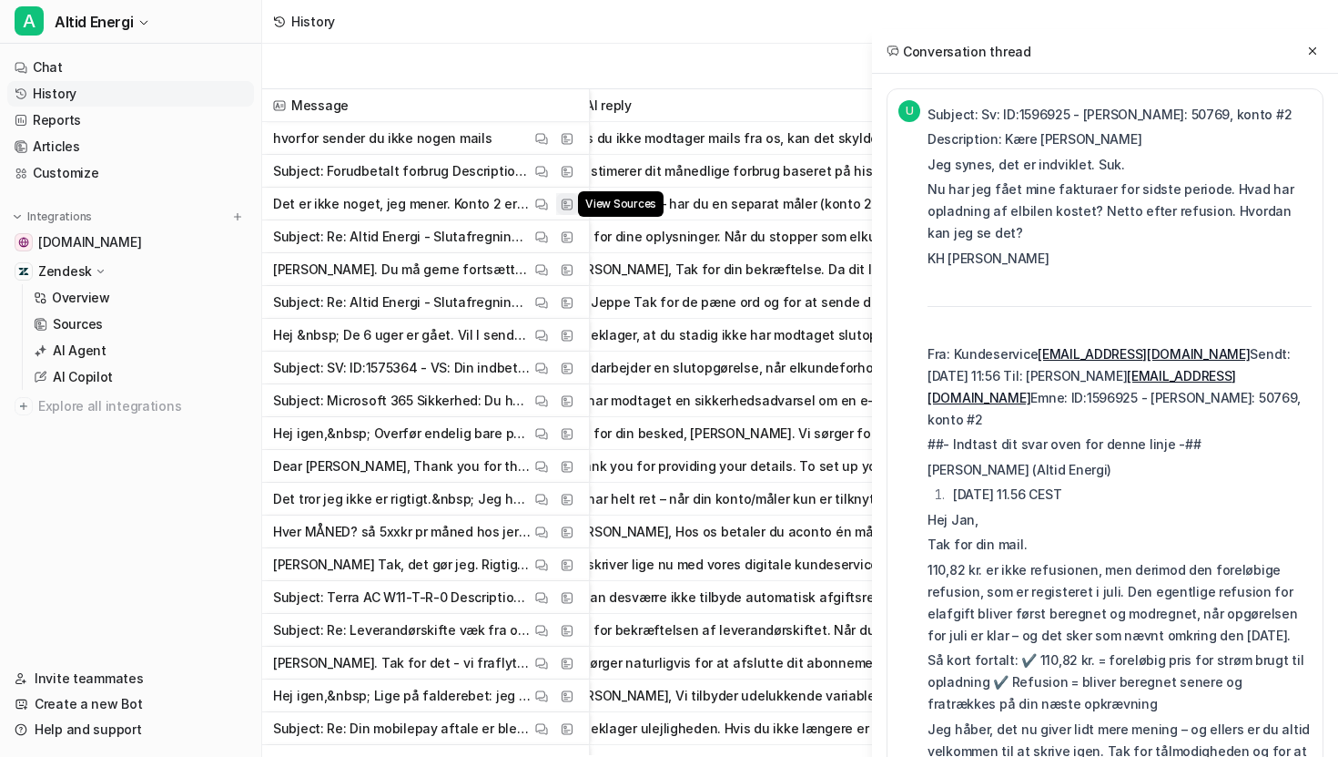
click at [573, 202] on img at bounding box center [567, 205] width 13 height 14
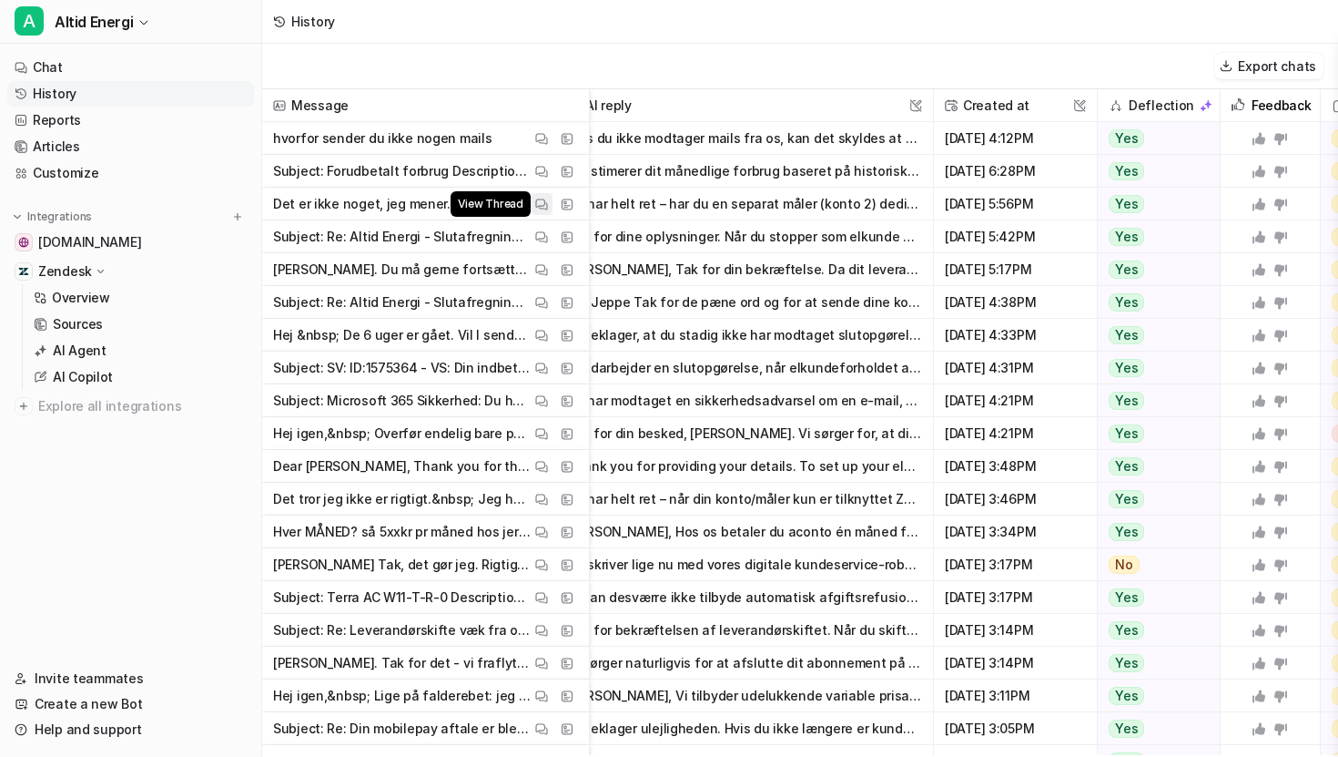
click at [550, 206] on button "View Thread" at bounding box center [542, 204] width 22 height 22
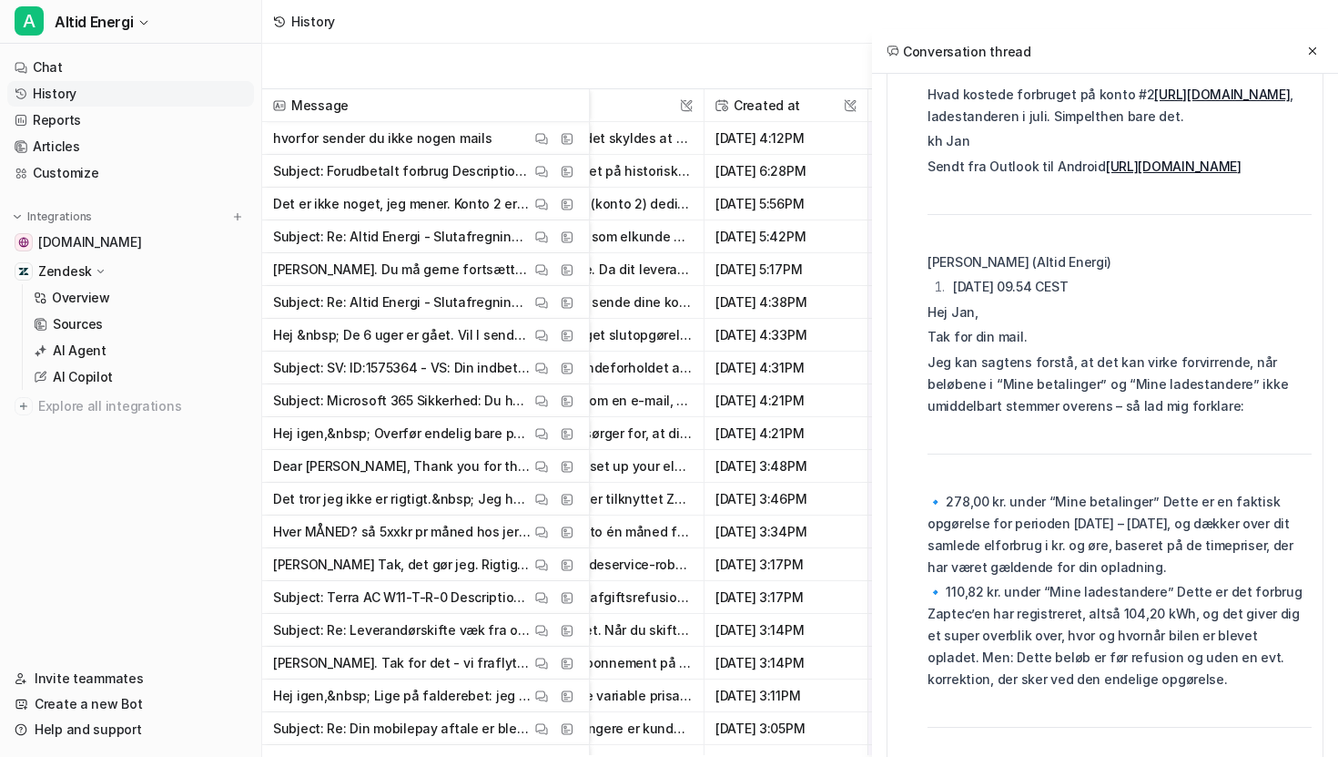
scroll to position [0, 290]
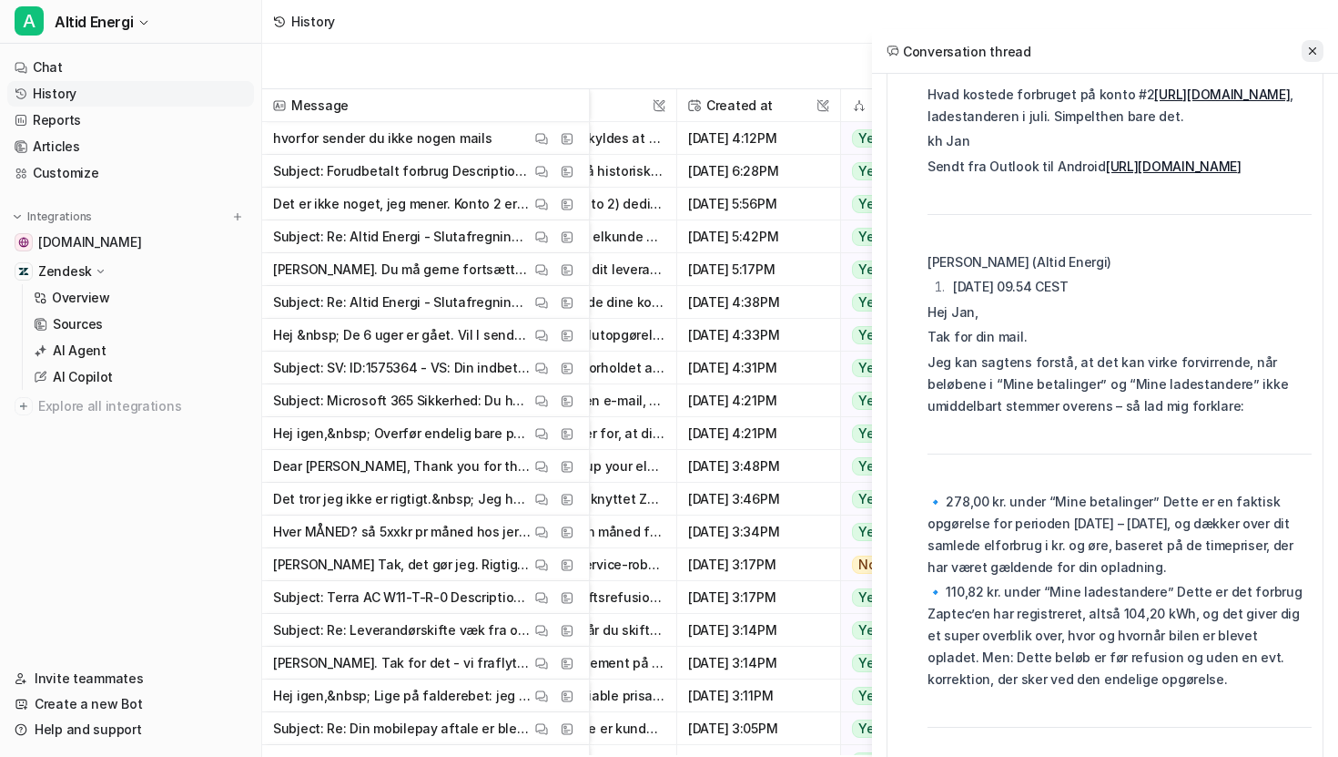
click at [657, 52] on icon at bounding box center [1312, 51] width 13 height 13
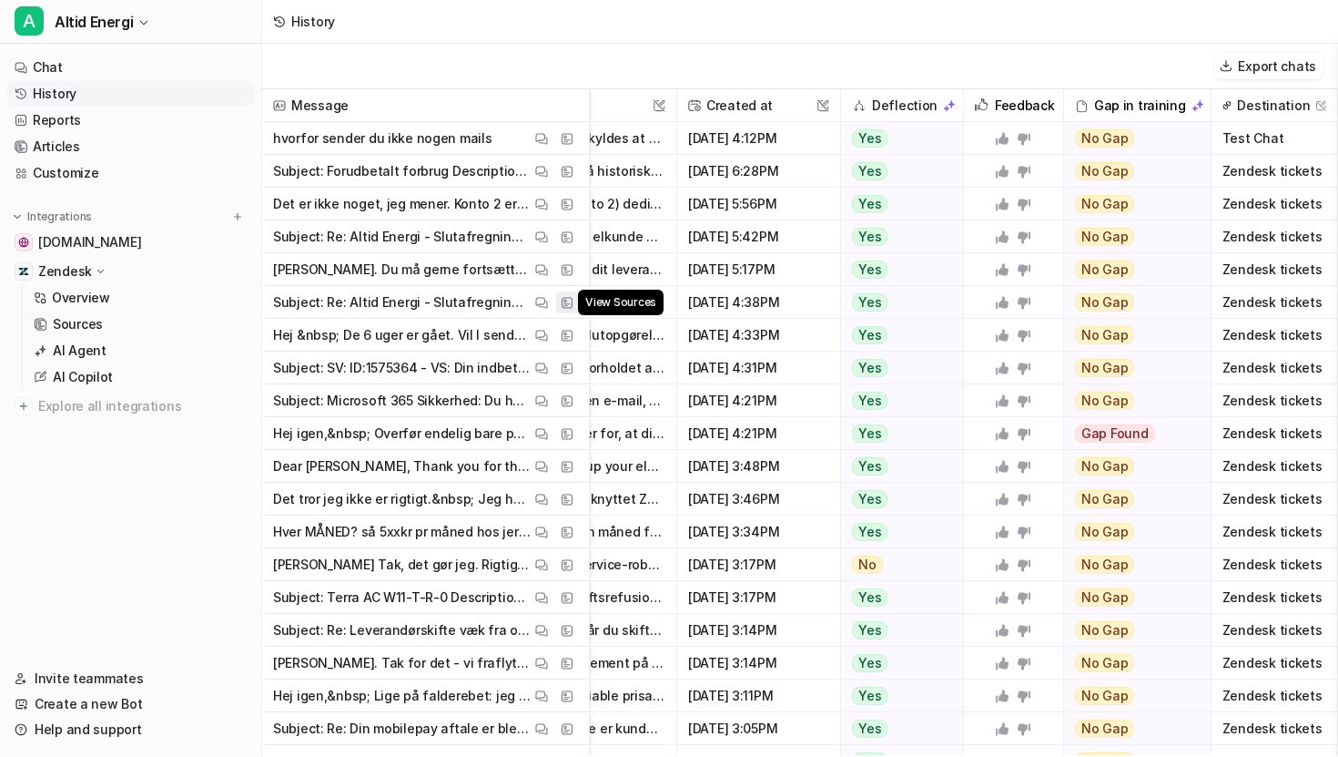
click at [566, 298] on img at bounding box center [567, 303] width 13 height 14
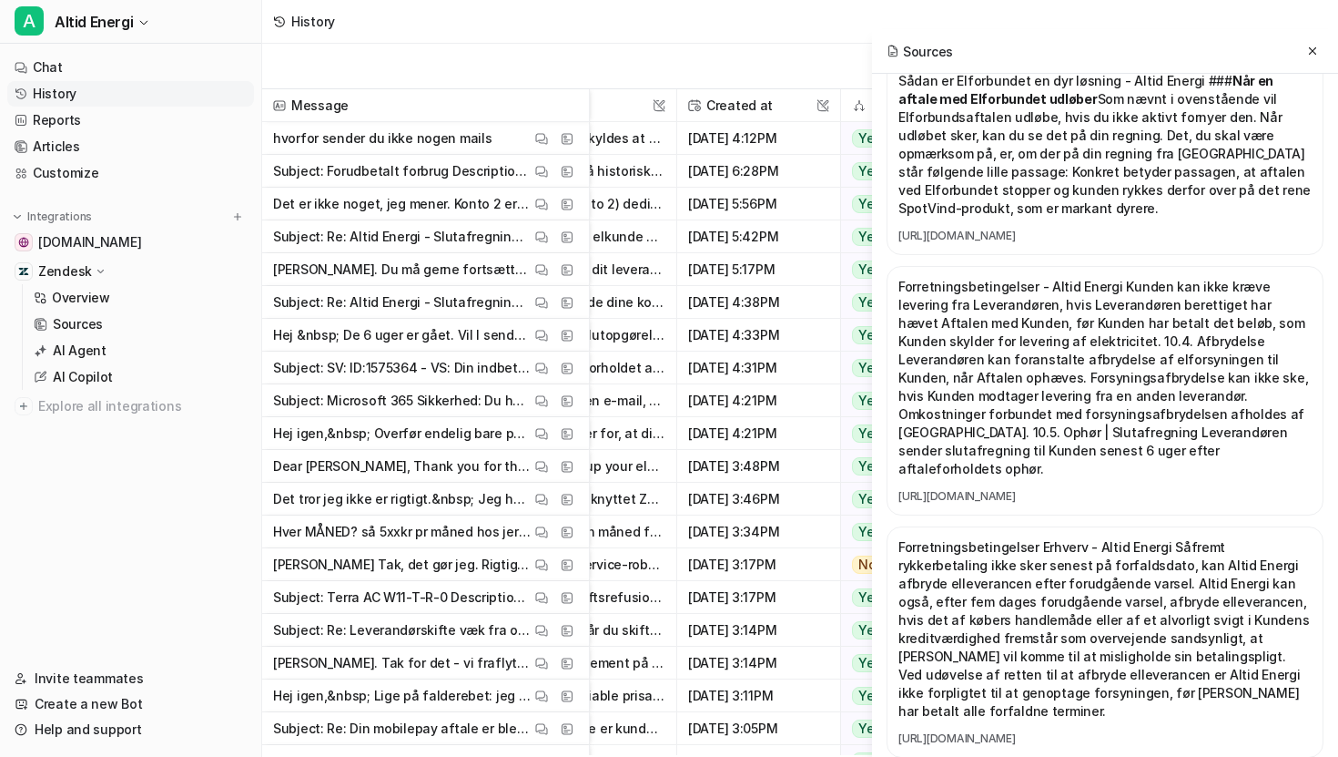
scroll to position [45, 0]
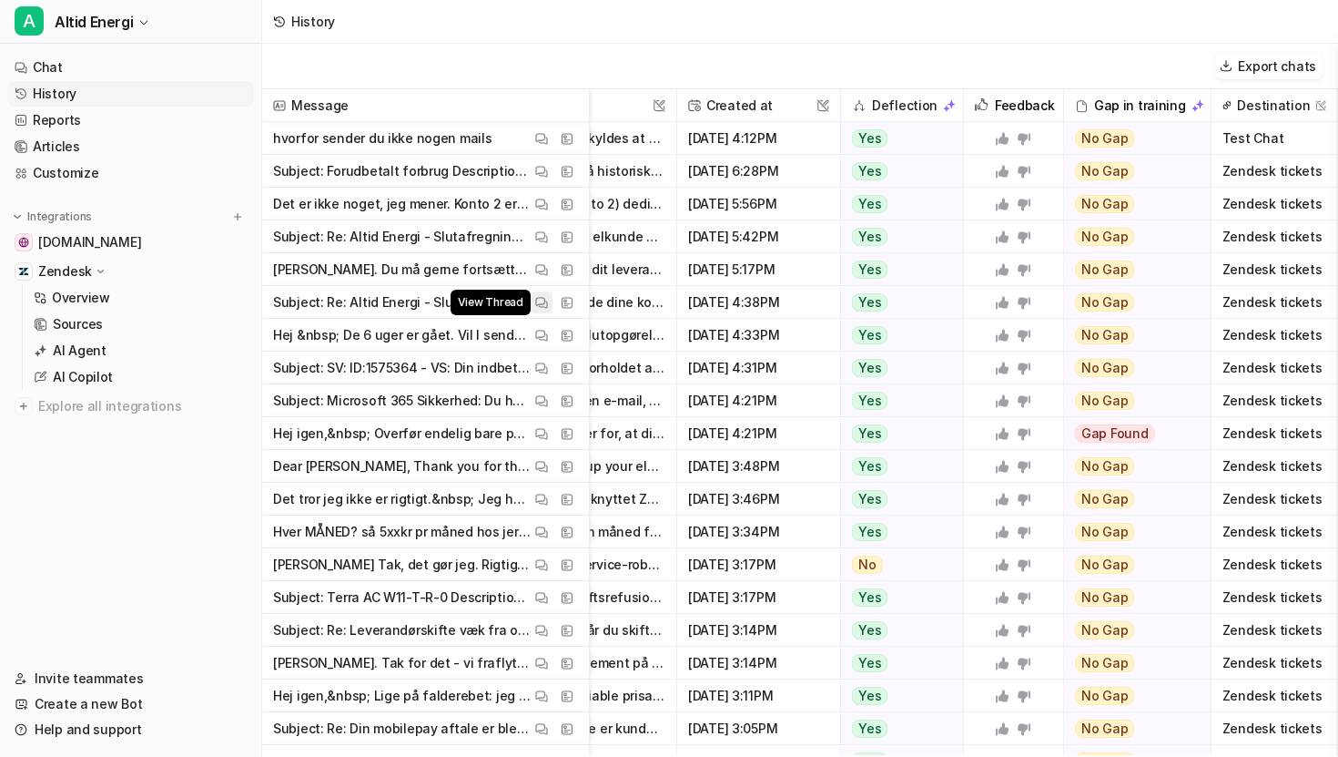
click at [542, 301] on img at bounding box center [541, 303] width 13 height 14
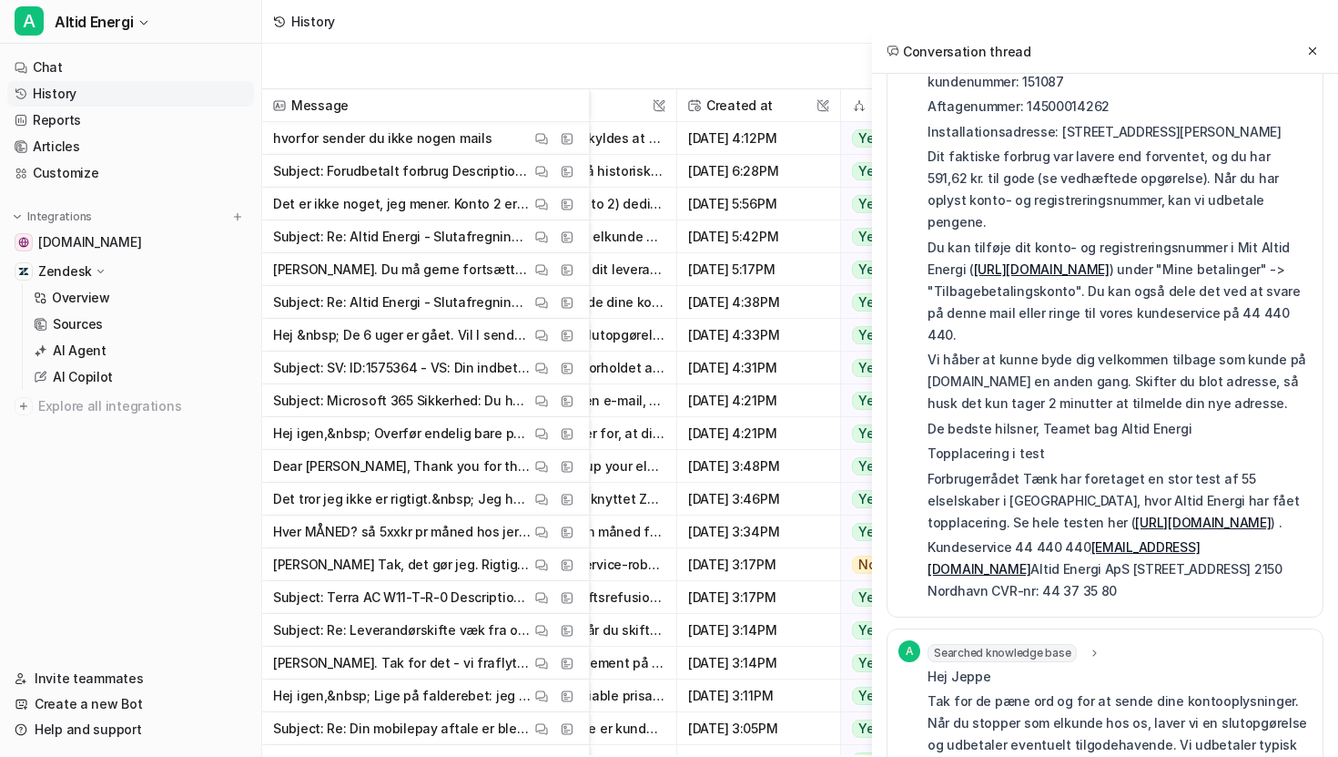
scroll to position [463, 0]
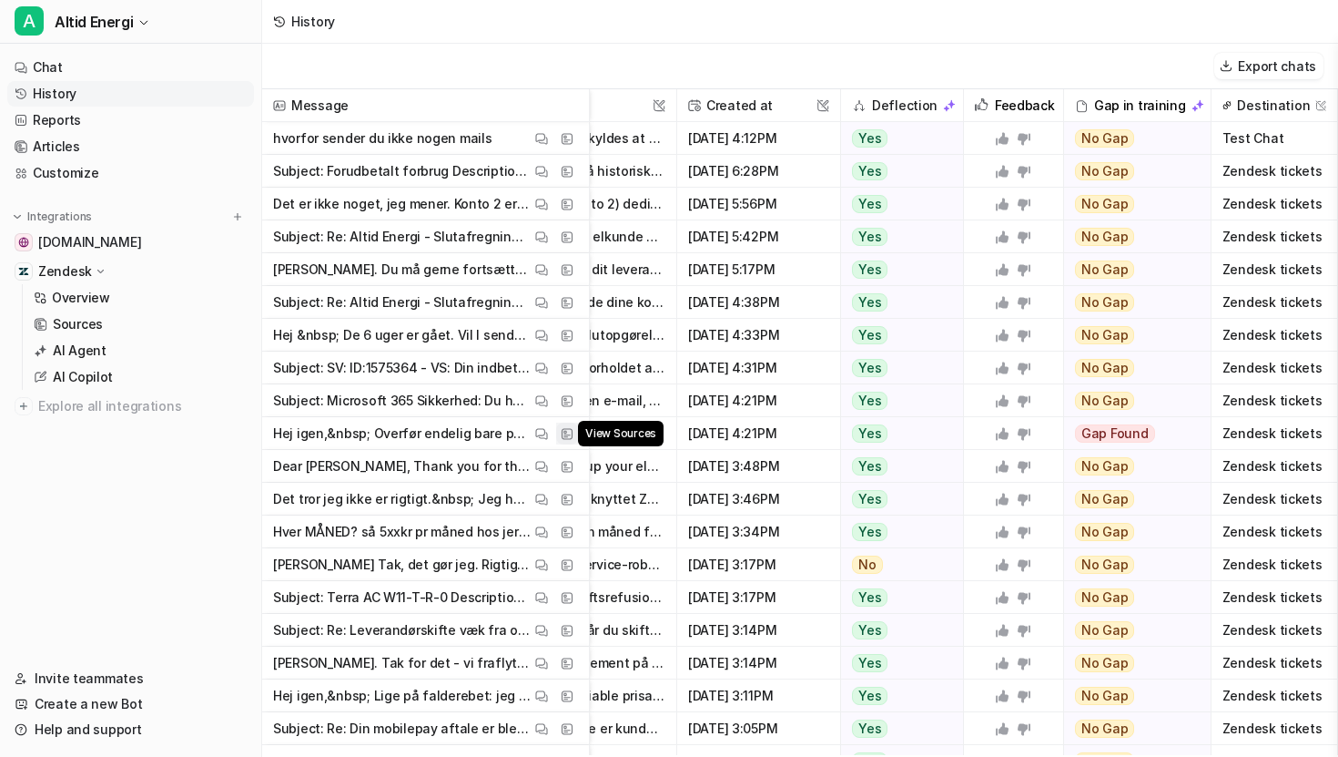
click at [566, 432] on img at bounding box center [567, 434] width 13 height 14
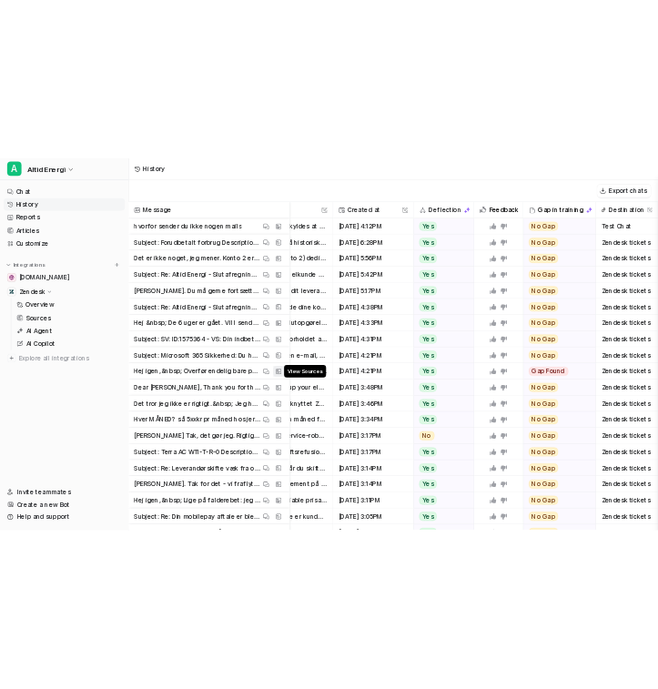
scroll to position [0, 0]
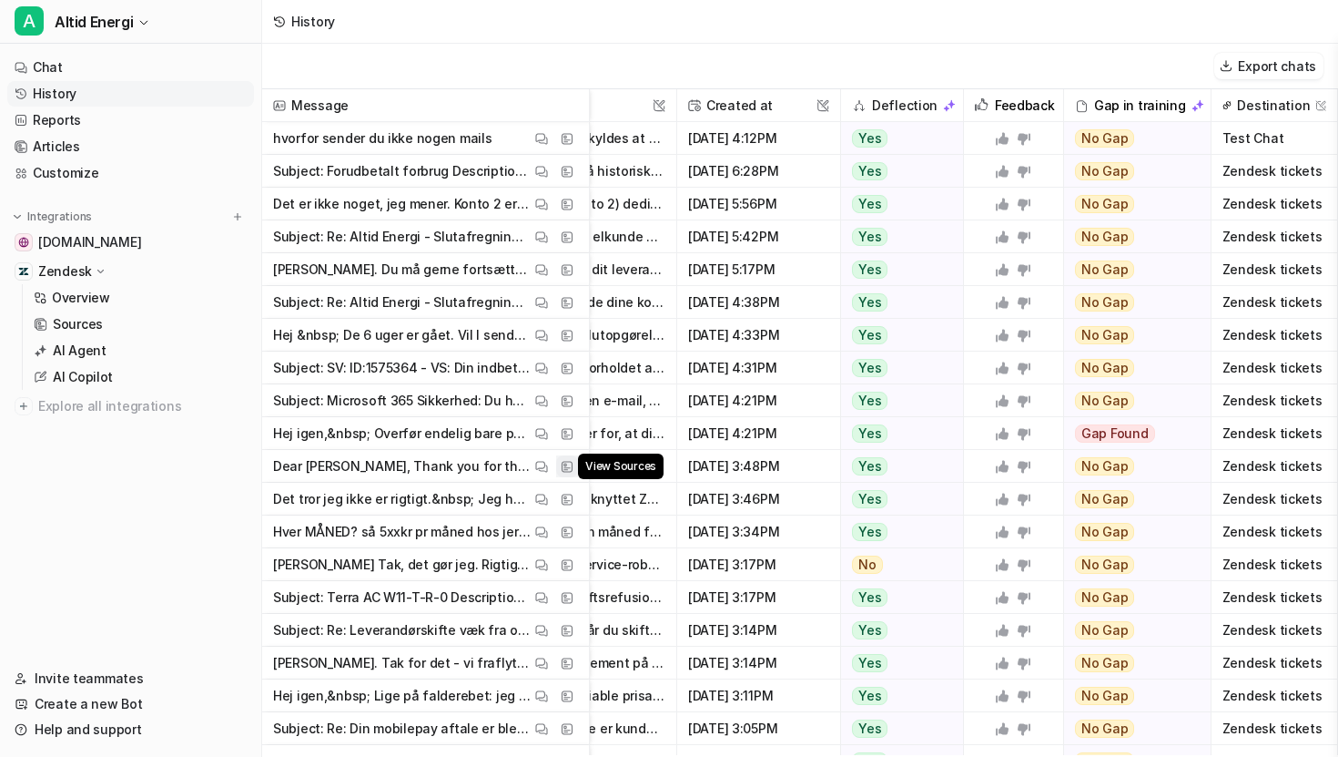
click at [570, 463] on img at bounding box center [567, 467] width 13 height 14
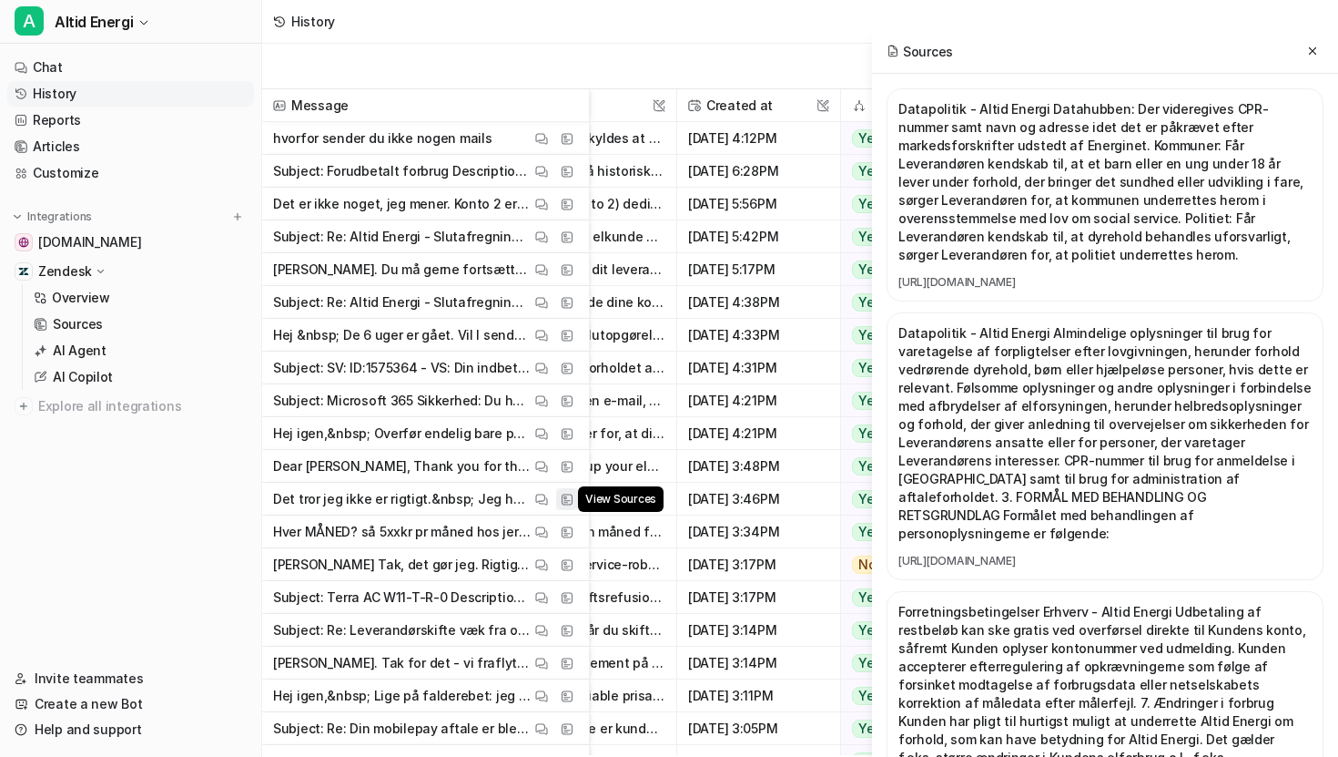
click at [570, 500] on img at bounding box center [567, 500] width 13 height 14
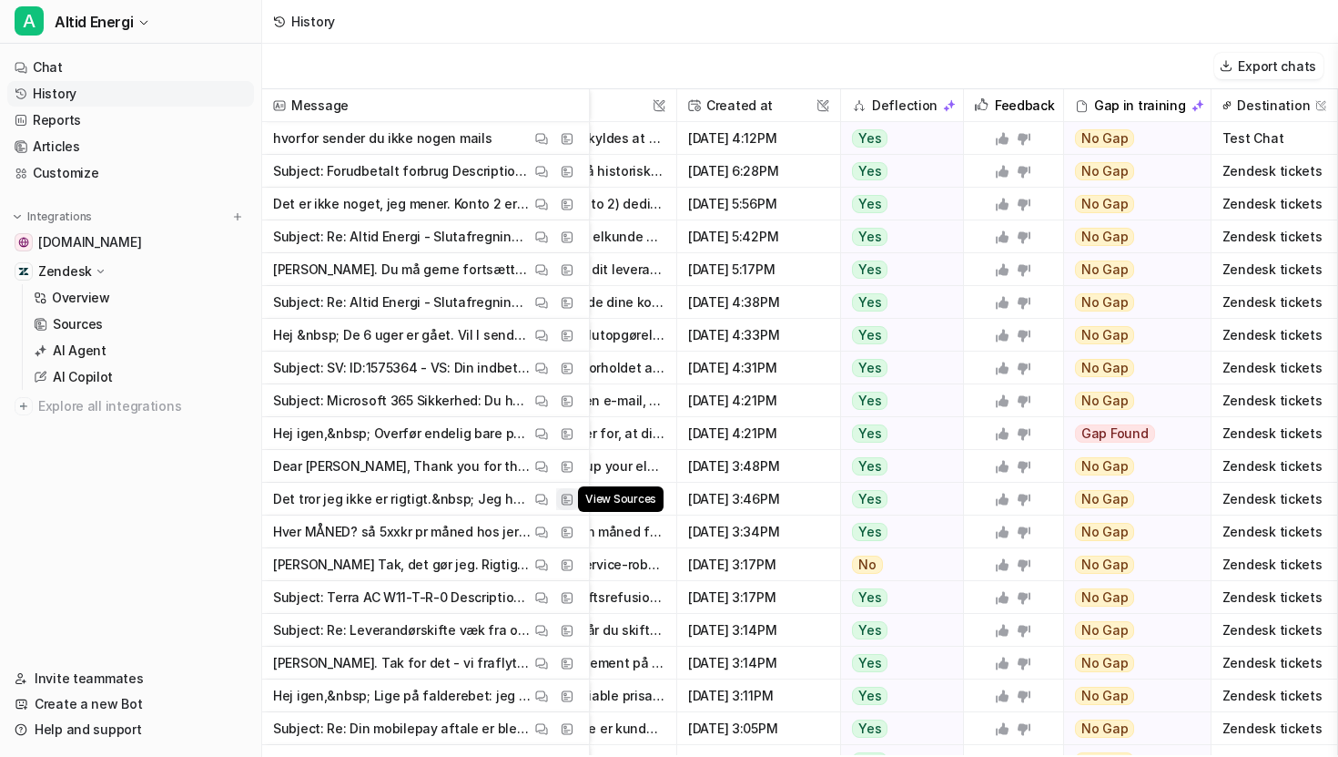
click at [571, 500] on img at bounding box center [567, 500] width 13 height 14
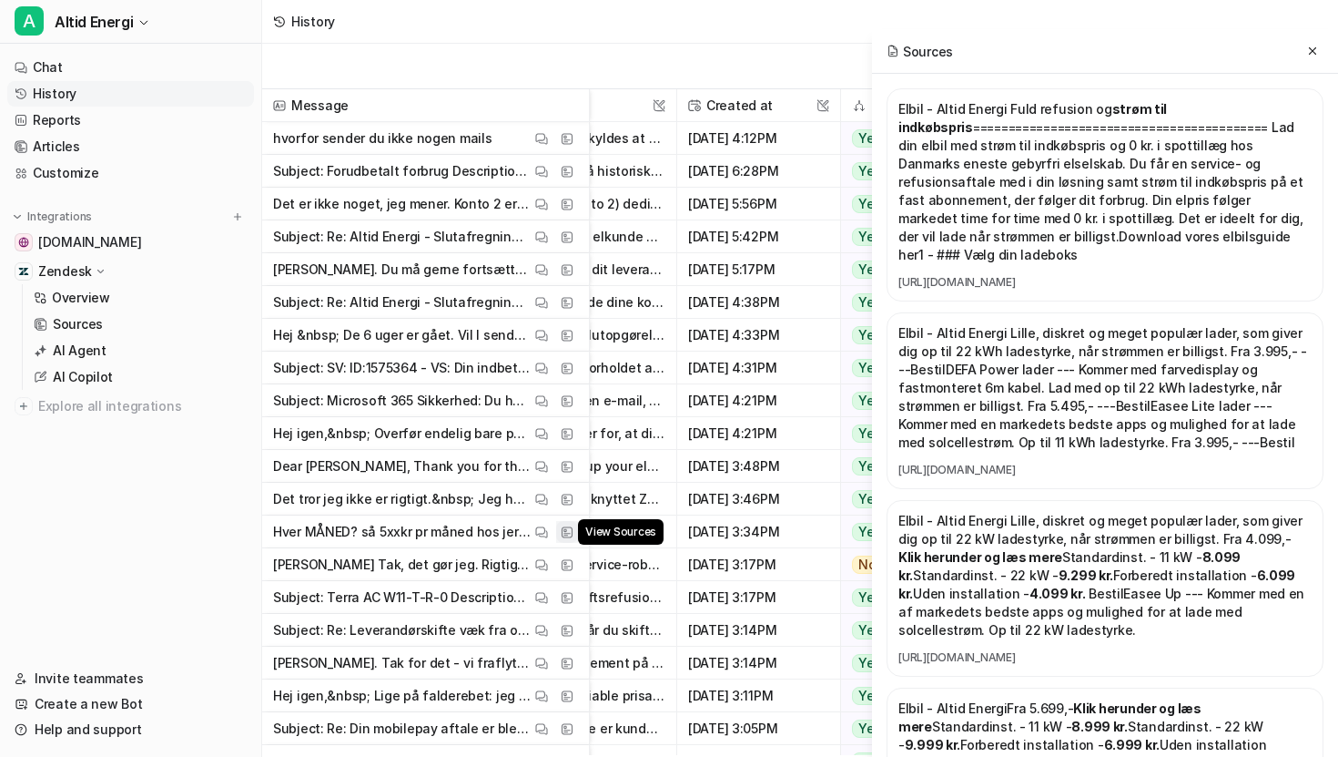
click at [567, 532] on img at bounding box center [567, 532] width 13 height 14
